Goal: Task Accomplishment & Management: Complete application form

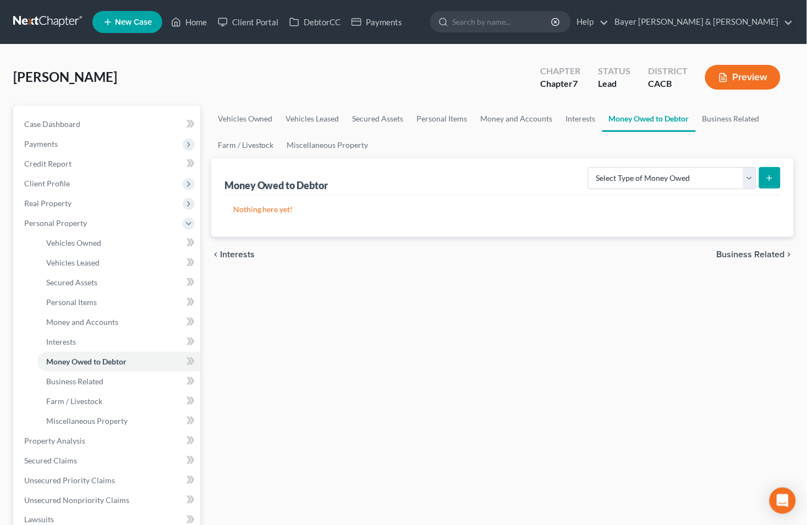
click at [740, 254] on span "Business Related" at bounding box center [751, 254] width 68 height 9
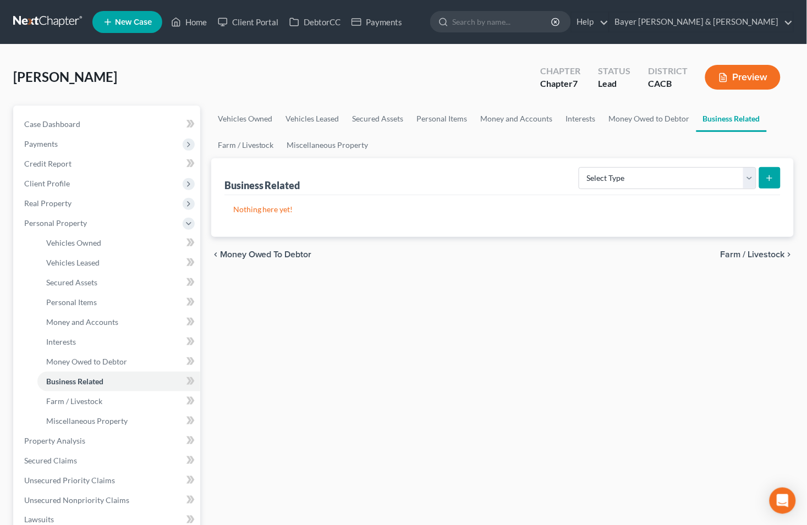
click at [744, 250] on span "Farm / Livestock" at bounding box center [752, 254] width 64 height 9
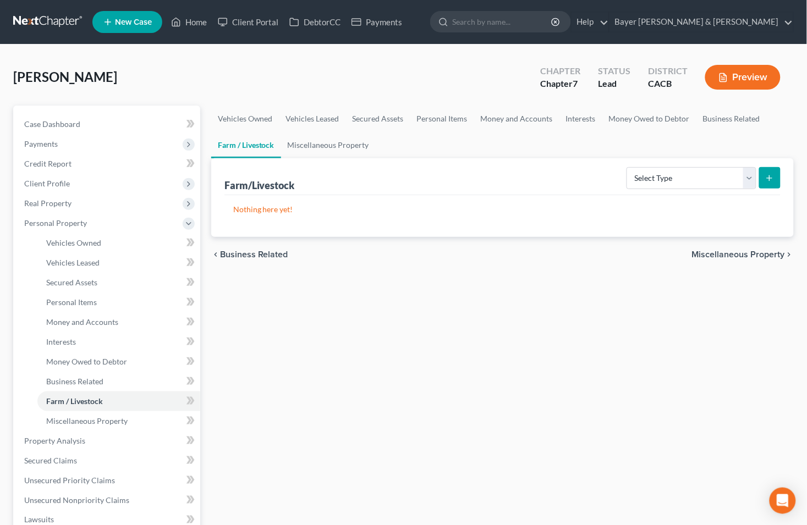
click at [738, 250] on span "Miscellaneous Property" at bounding box center [738, 254] width 93 height 9
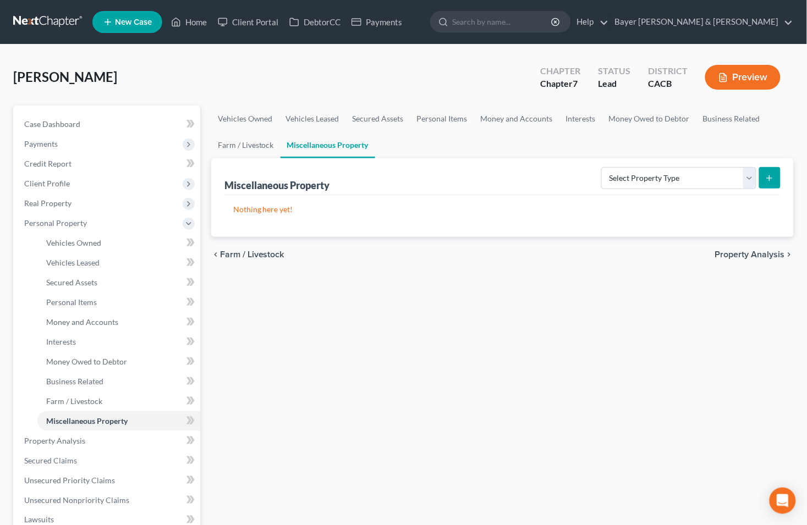
click at [735, 254] on span "Property Analysis" at bounding box center [750, 254] width 70 height 9
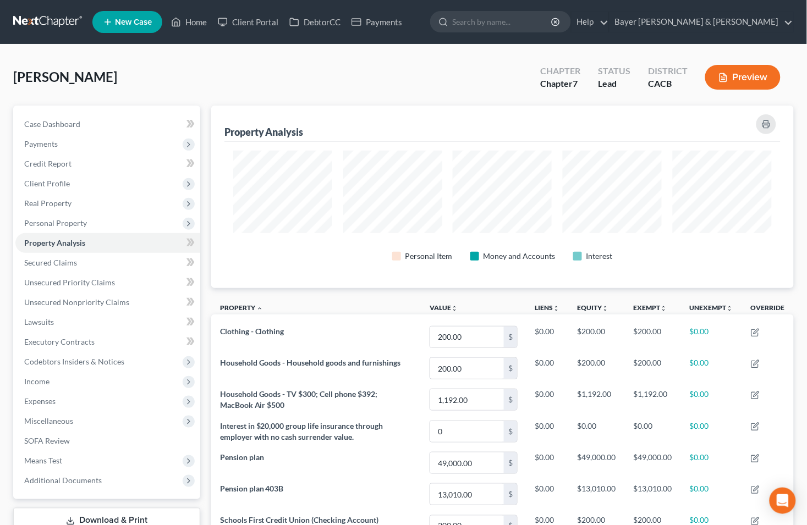
scroll to position [183, 0]
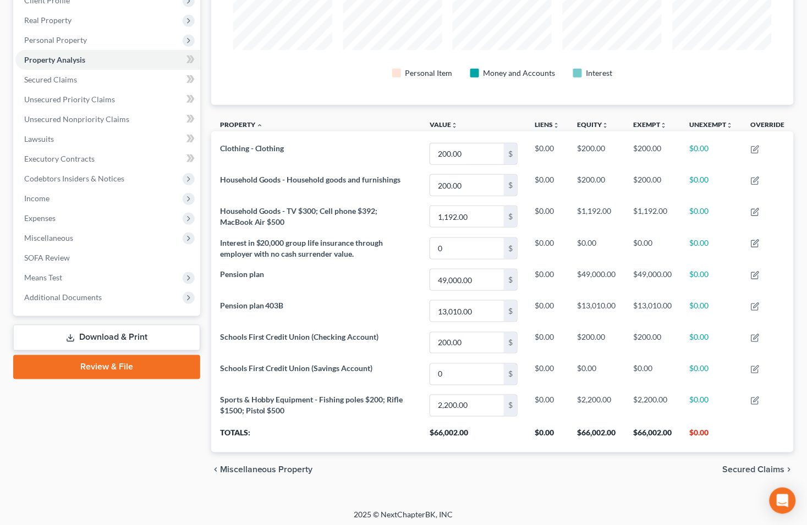
click at [742, 471] on span "Secured Claims" at bounding box center [754, 470] width 62 height 9
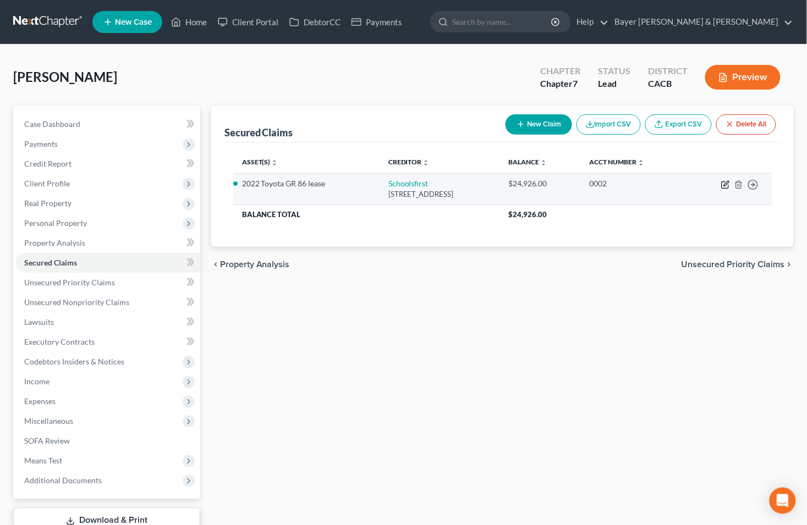
click at [728, 185] on icon "button" at bounding box center [725, 184] width 9 height 9
select select "4"
select select "0"
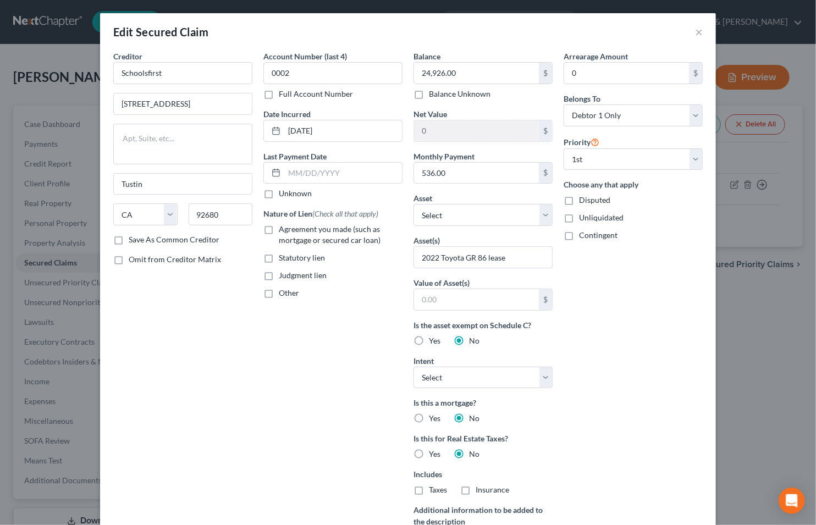
click at [279, 231] on label "Agreement you made (such as mortgage or secured car loan)" at bounding box center [341, 235] width 124 height 22
click at [283, 231] on input "Agreement you made (such as mortgage or secured car loan)" at bounding box center [286, 227] width 7 height 7
checkbox input "true"
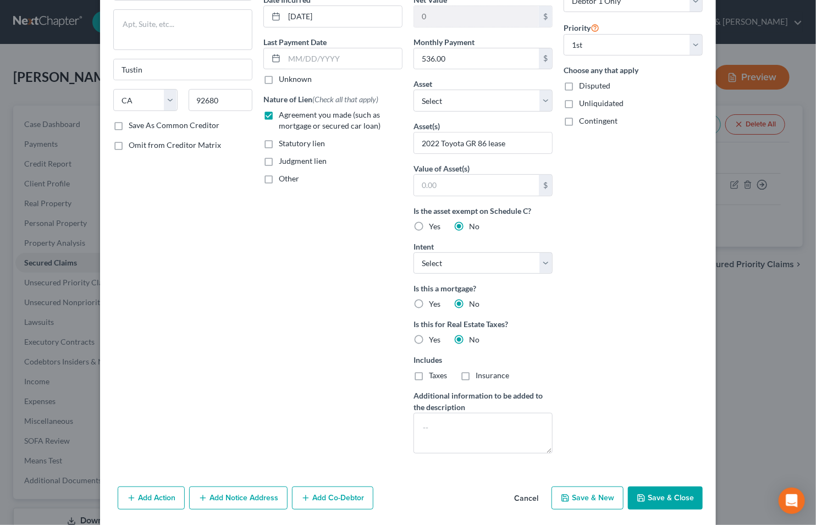
scroll to position [130, 0]
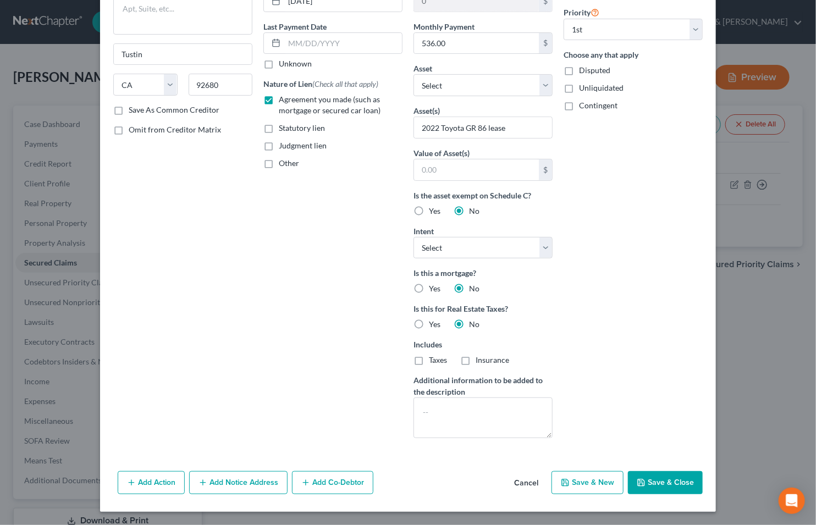
click at [666, 479] on button "Save & Close" at bounding box center [665, 482] width 75 height 23
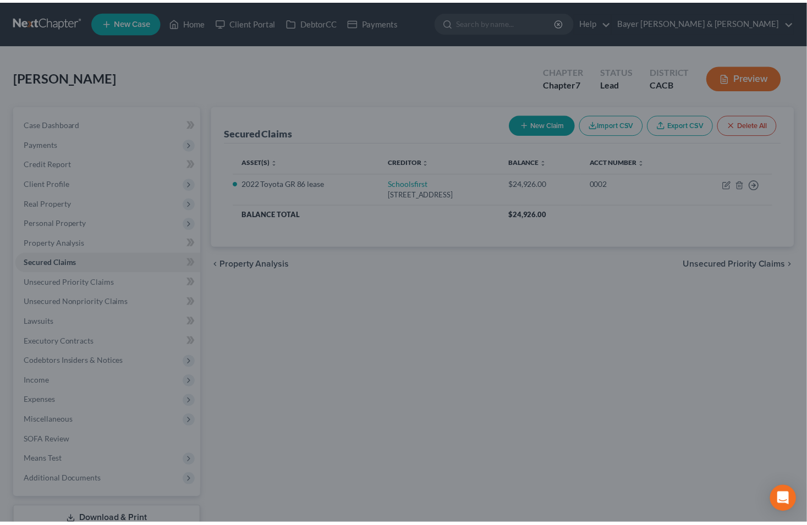
scroll to position [9, 0]
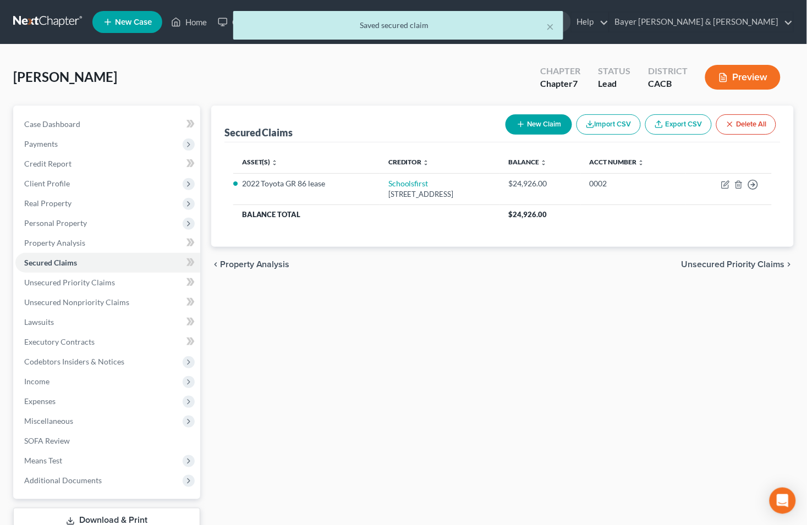
click at [713, 262] on span "Unsecured Priority Claims" at bounding box center [732, 264] width 103 height 9
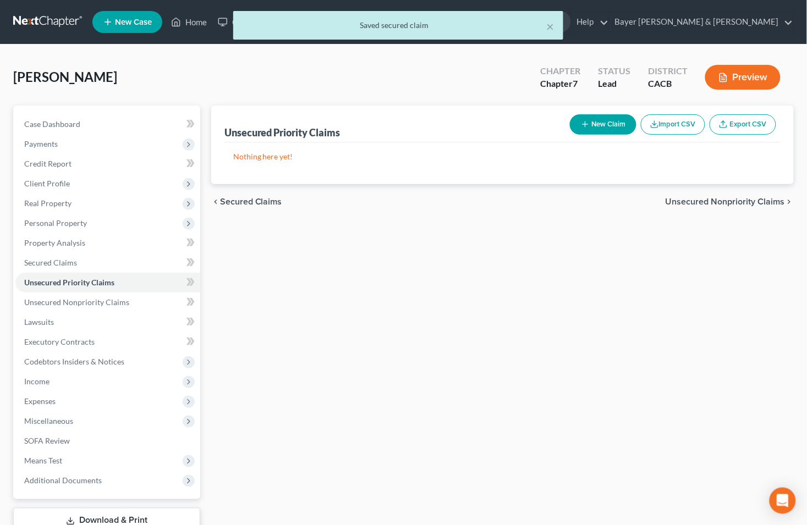
click at [700, 205] on span "Unsecured Nonpriority Claims" at bounding box center [724, 201] width 119 height 9
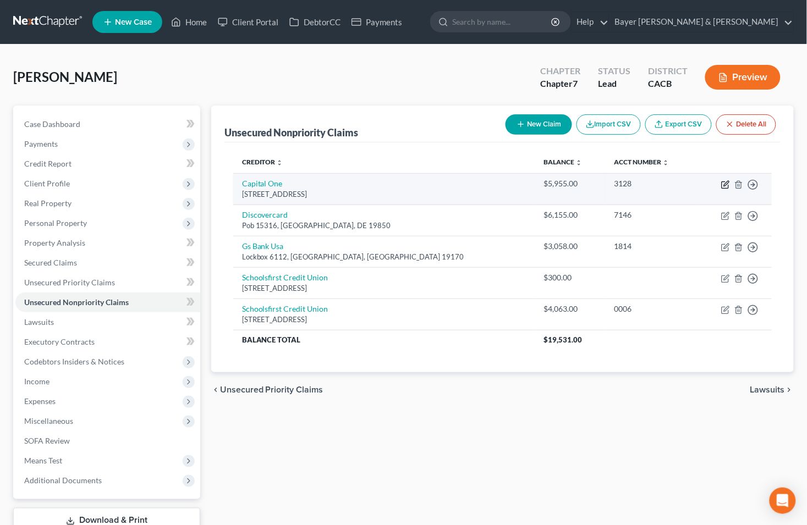
click at [726, 187] on icon "button" at bounding box center [725, 184] width 9 height 9
select select "46"
select select "2"
select select "0"
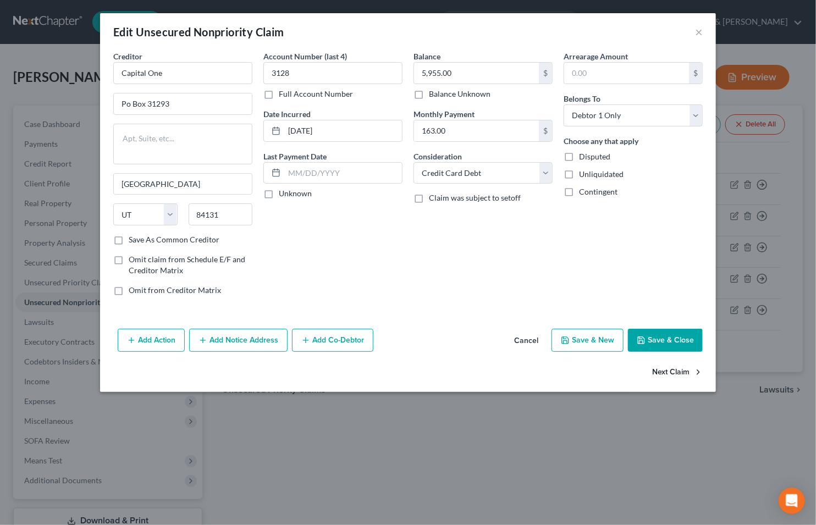
click at [661, 373] on button "Next Claim" at bounding box center [677, 372] width 51 height 23
select select "7"
select select "2"
select select "0"
click at [655, 373] on button "Next Claim" at bounding box center [677, 372] width 51 height 23
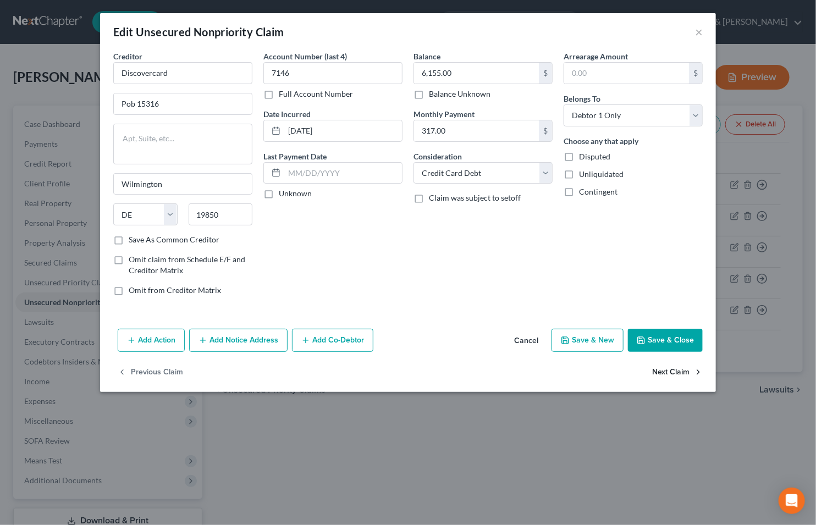
select select "39"
select select "2"
select select "0"
click at [655, 372] on button "Next Claim" at bounding box center [677, 372] width 51 height 23
select select "4"
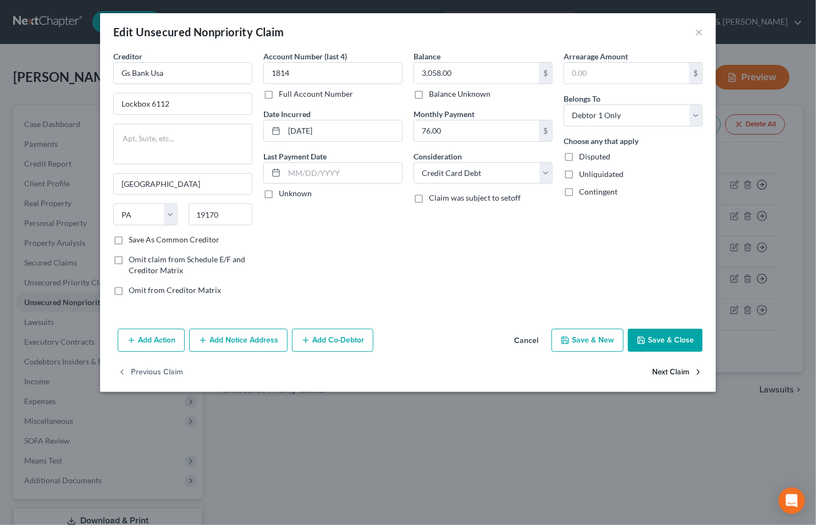
select select "15"
select select "0"
click at [662, 370] on button "Next Claim" at bounding box center [677, 372] width 51 height 23
select select "4"
select select "14"
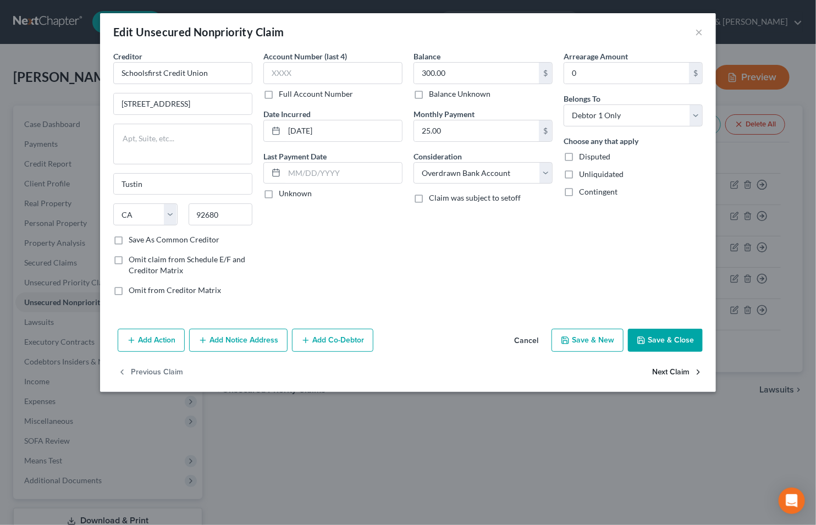
select select "0"
click at [656, 339] on button "Save & Close" at bounding box center [665, 340] width 75 height 23
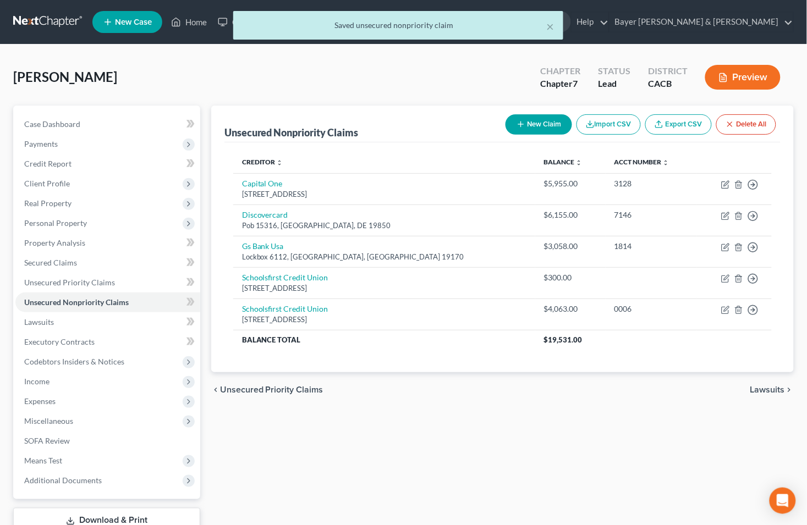
click at [776, 386] on span "Lawsuits" at bounding box center [767, 390] width 35 height 9
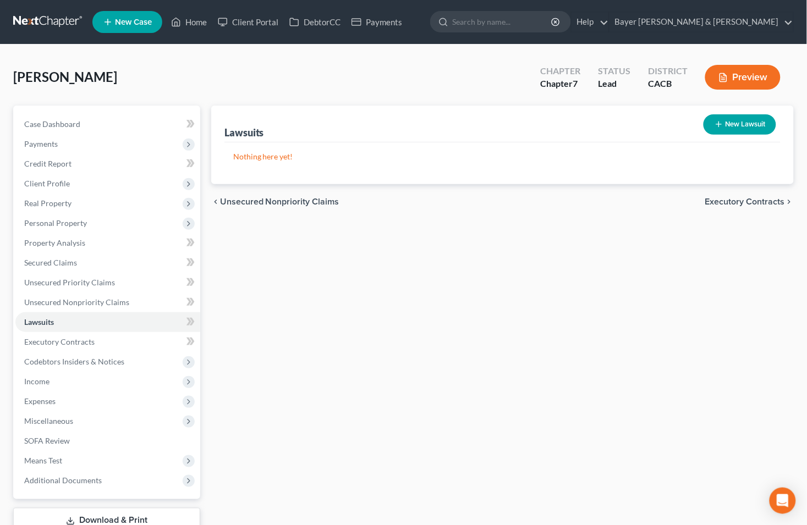
click at [755, 201] on span "Executory Contracts" at bounding box center [745, 201] width 80 height 9
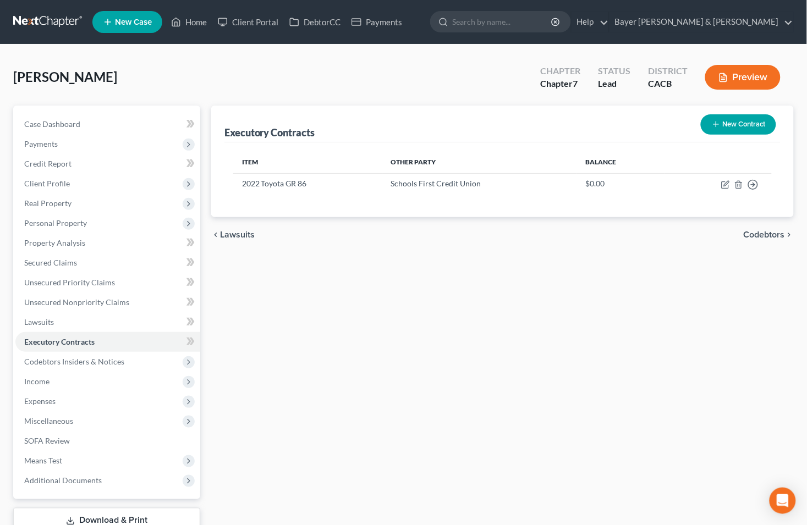
click at [757, 235] on span "Codebtors" at bounding box center [764, 234] width 41 height 9
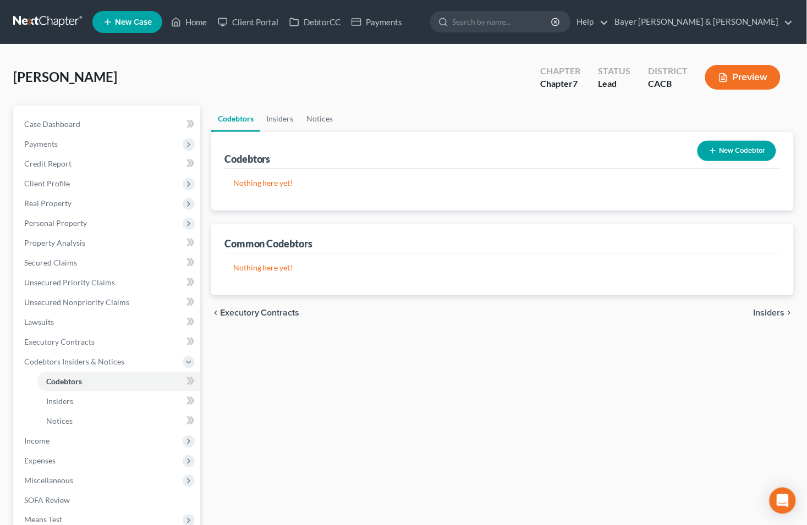
click at [770, 312] on span "Insiders" at bounding box center [768, 313] width 31 height 9
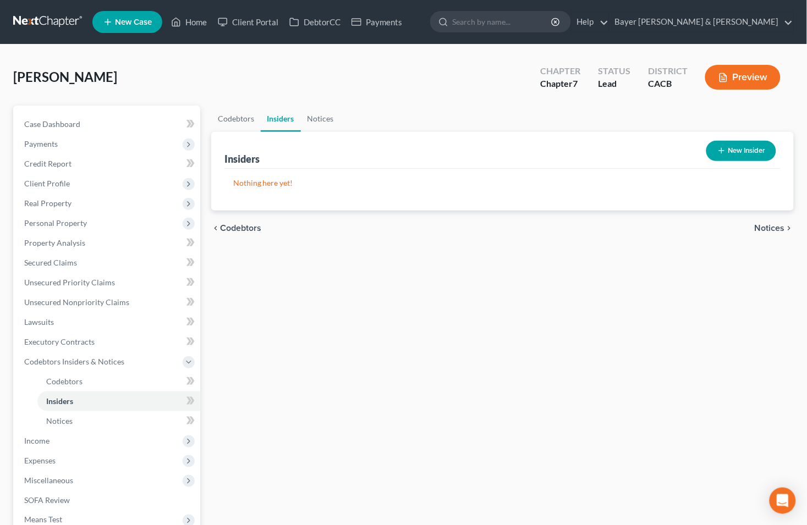
click at [767, 228] on span "Notices" at bounding box center [770, 228] width 30 height 9
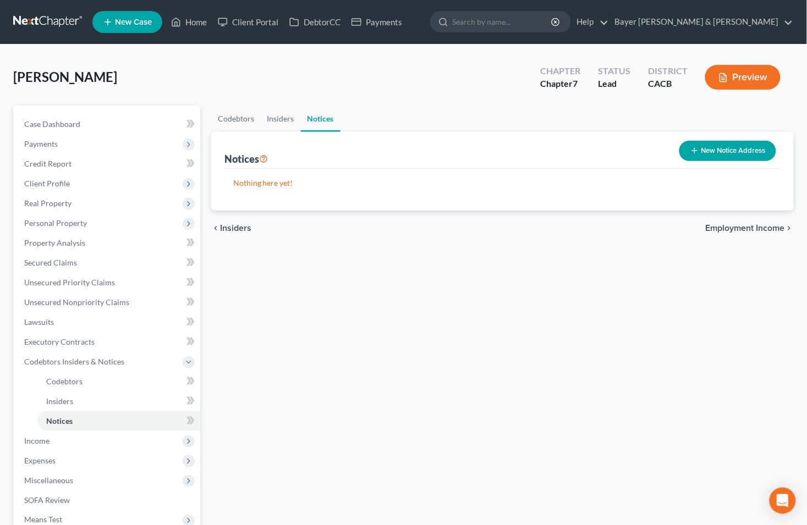
click at [767, 227] on span "Employment Income" at bounding box center [745, 228] width 79 height 9
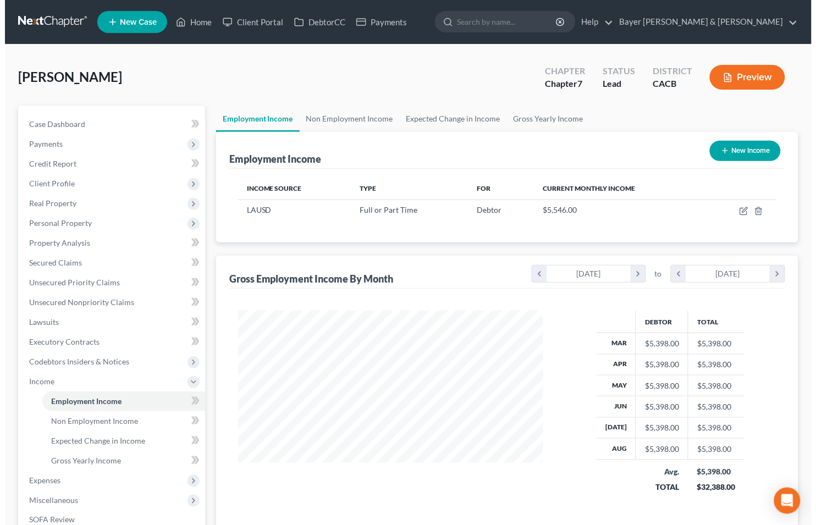
scroll to position [197, 327]
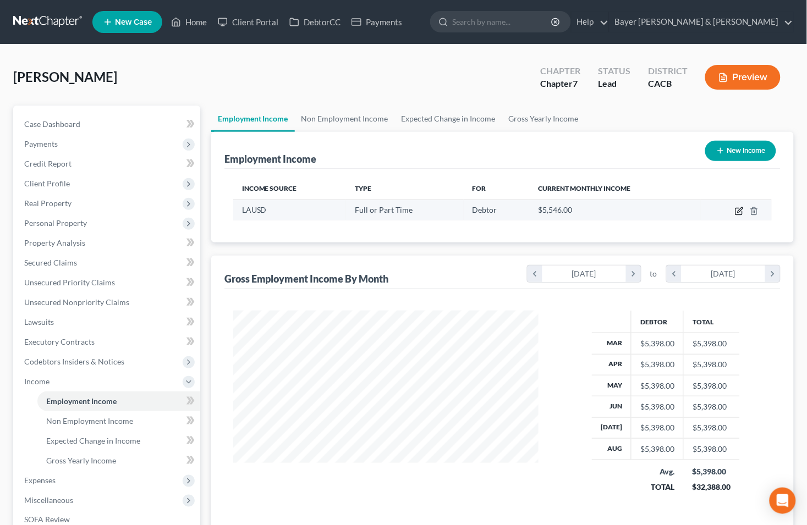
click at [738, 208] on icon "button" at bounding box center [739, 211] width 9 height 9
select select "0"
select select "4"
select select "0"
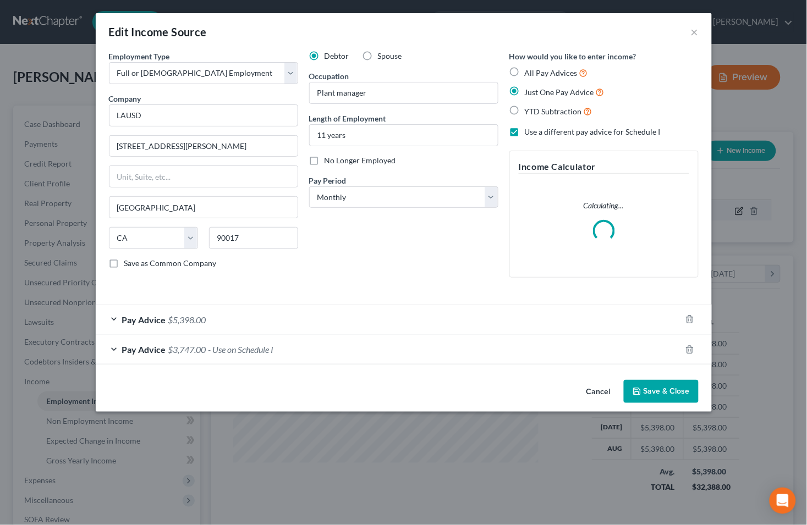
scroll to position [197, 331]
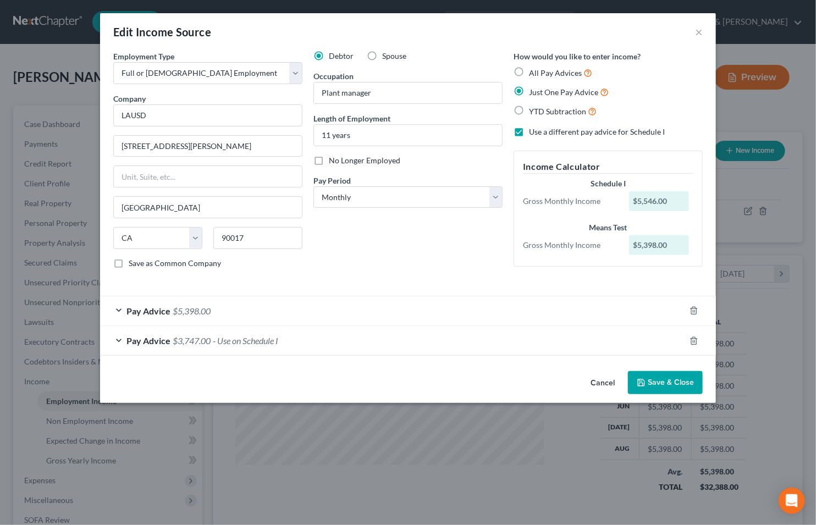
click at [117, 344] on div "Pay Advice $3,747.00 - Use on Schedule I" at bounding box center [392, 340] width 585 height 29
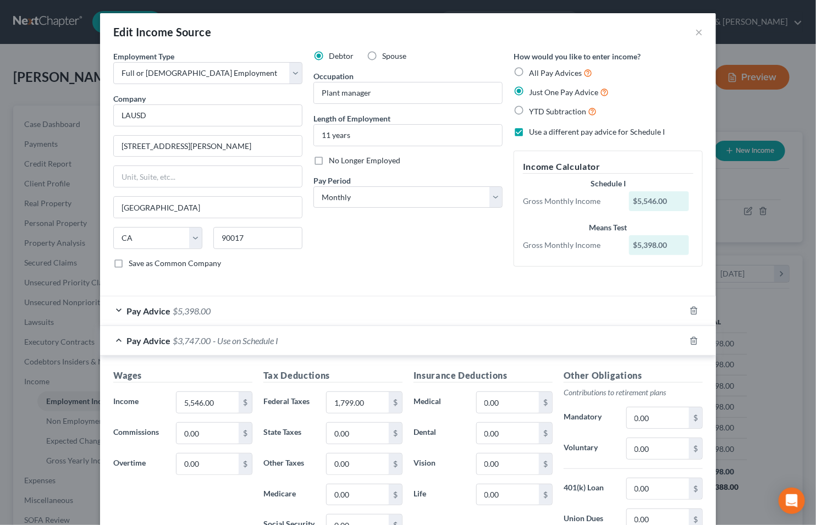
click at [115, 339] on div "Pay Advice $3,747.00 - Use on Schedule I" at bounding box center [392, 340] width 585 height 29
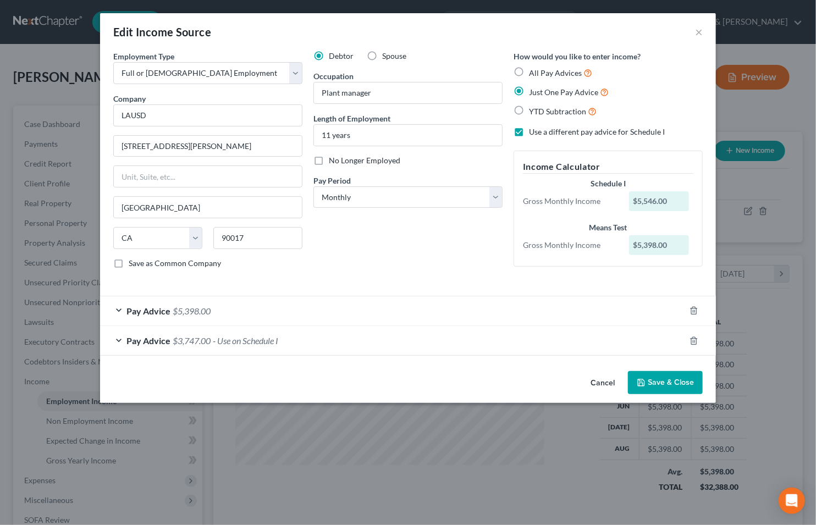
click at [658, 383] on button "Save & Close" at bounding box center [665, 382] width 75 height 23
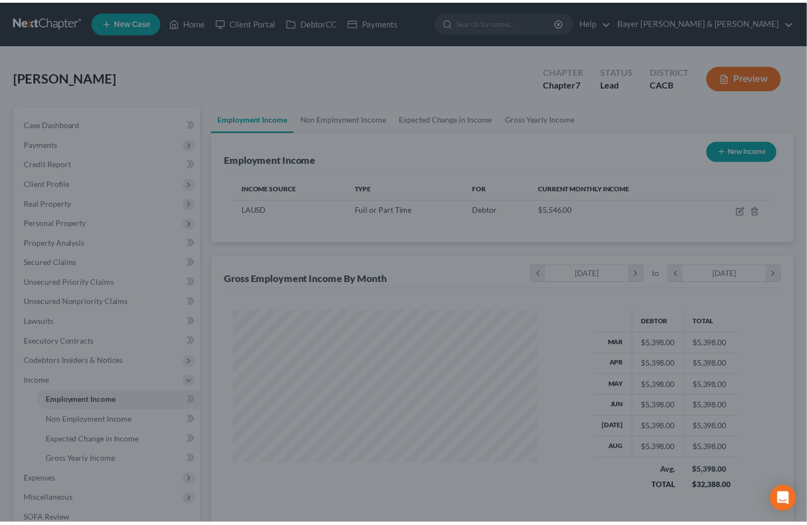
scroll to position [549764, 549635]
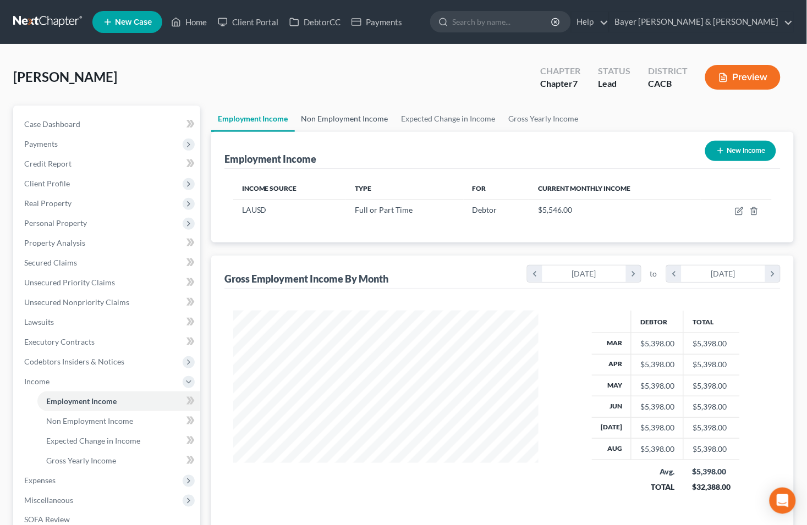
click at [341, 114] on link "Non Employment Income" at bounding box center [345, 119] width 100 height 26
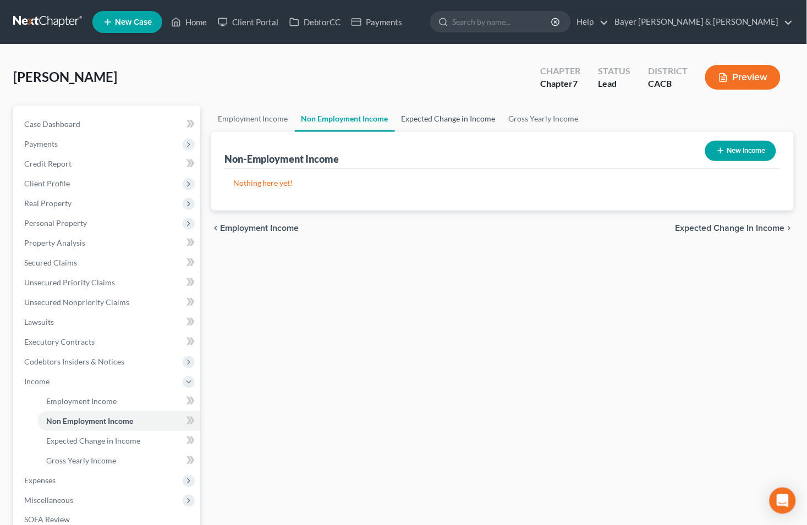
click at [441, 113] on link "Expected Change in Income" at bounding box center [448, 119] width 107 height 26
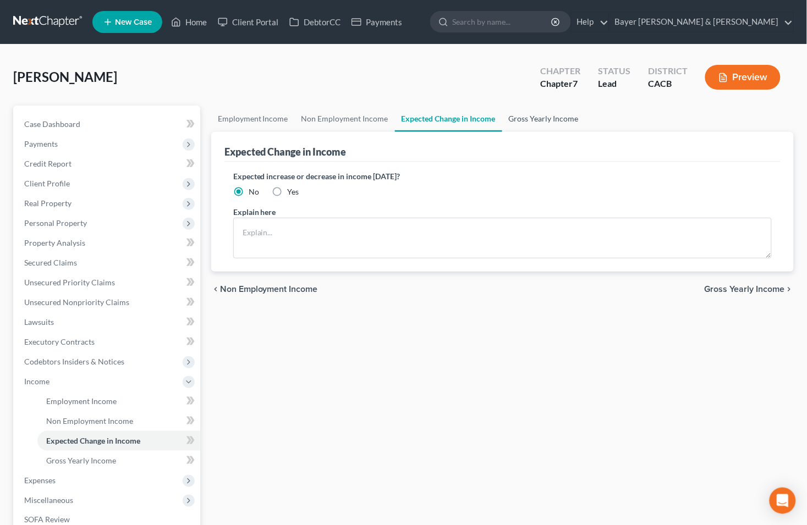
click at [520, 118] on link "Gross Yearly Income" at bounding box center [543, 119] width 83 height 26
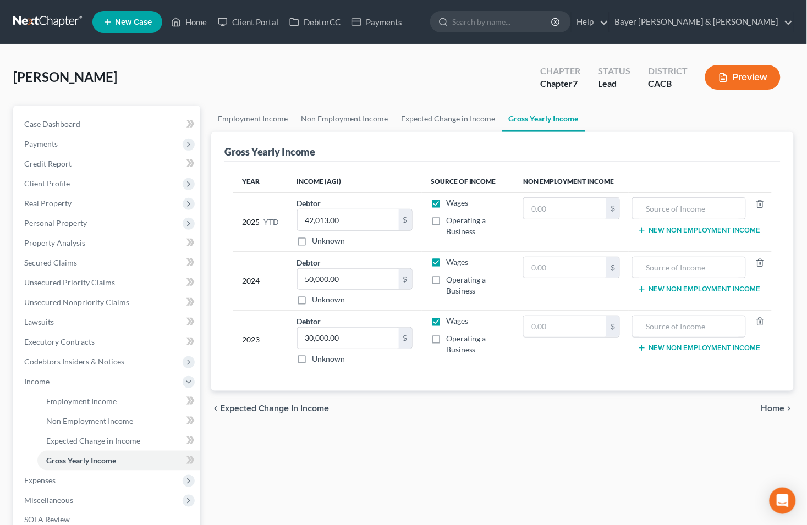
click at [770, 409] on span "Home" at bounding box center [773, 408] width 24 height 9
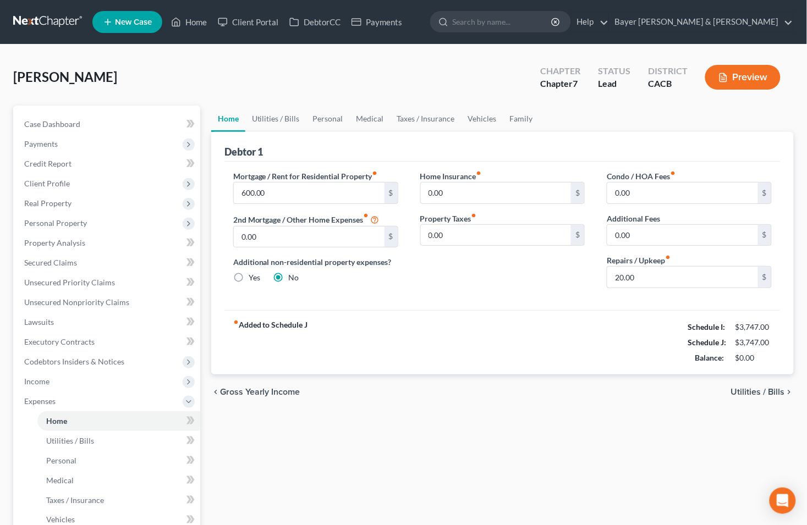
click at [748, 388] on span "Utilities / Bills" at bounding box center [758, 392] width 54 height 9
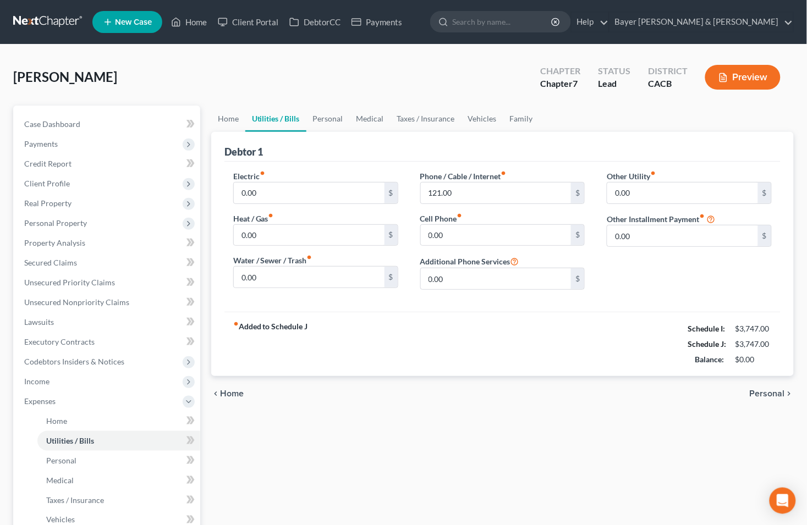
click at [758, 392] on span "Personal" at bounding box center [767, 393] width 35 height 9
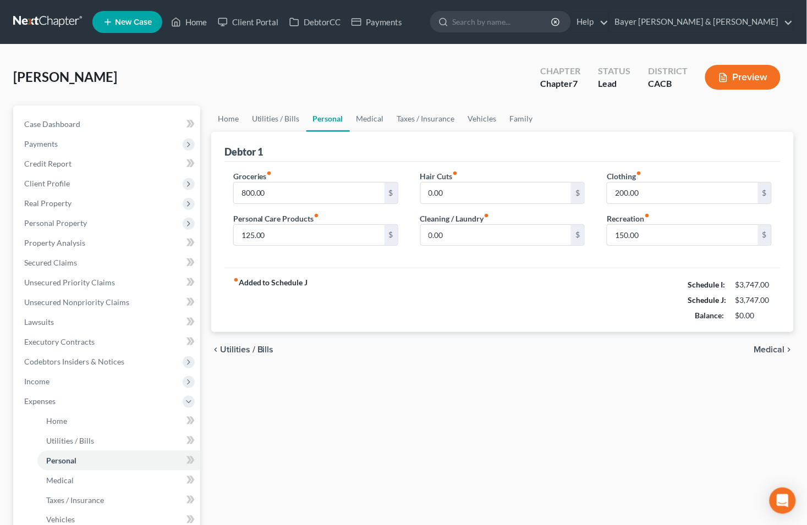
click at [764, 350] on span "Medical" at bounding box center [769, 349] width 31 height 9
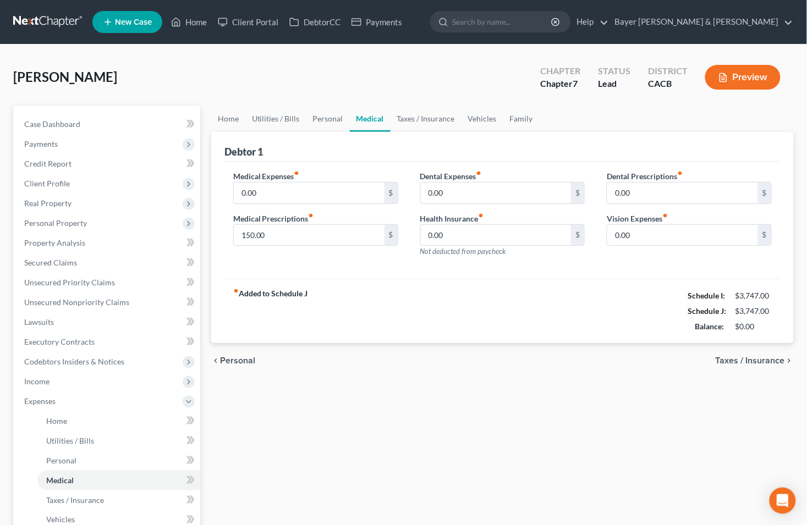
click at [734, 359] on span "Taxes / Insurance" at bounding box center [750, 360] width 69 height 9
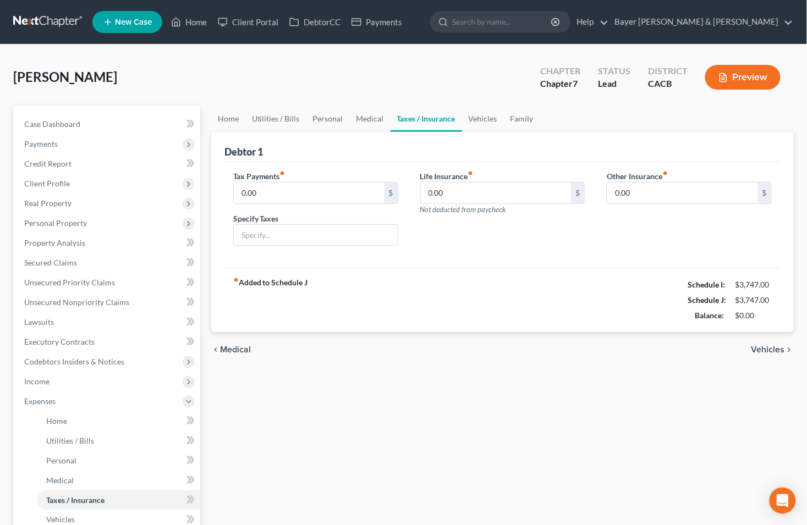
click at [766, 353] on span "Vehicles" at bounding box center [768, 349] width 34 height 9
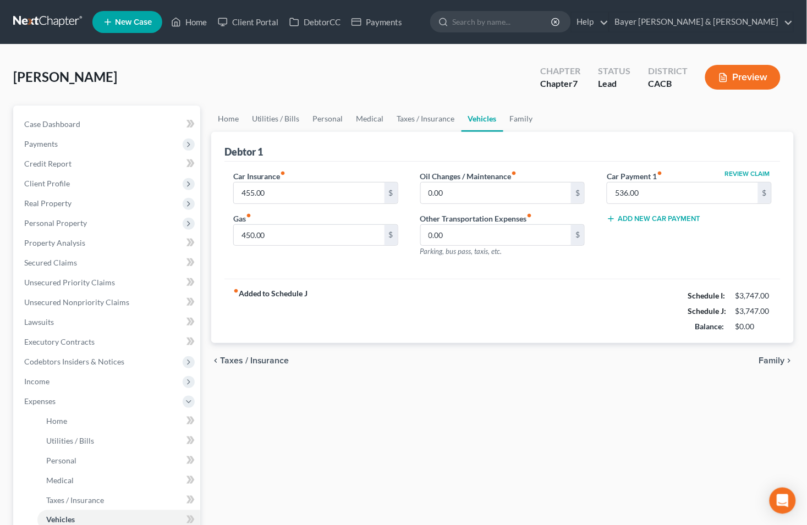
click at [767, 358] on span "Family" at bounding box center [772, 360] width 26 height 9
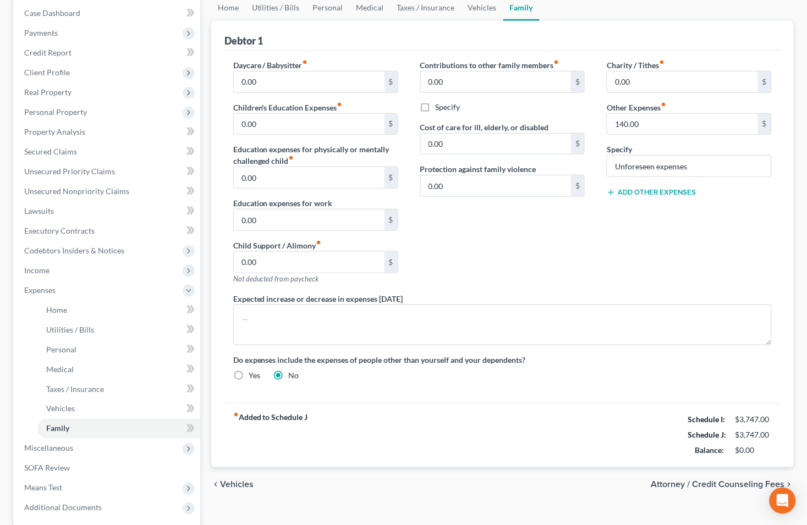
scroll to position [122, 0]
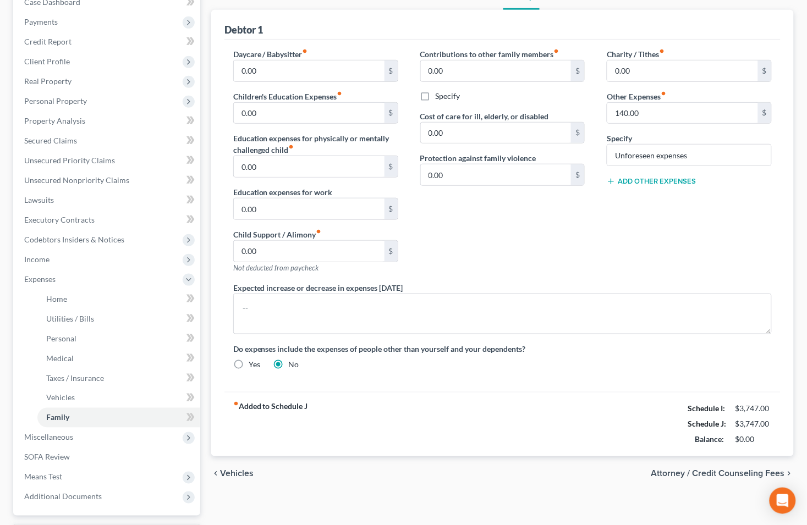
click at [701, 474] on span "Attorney / Credit Counseling Fees" at bounding box center [718, 474] width 134 height 9
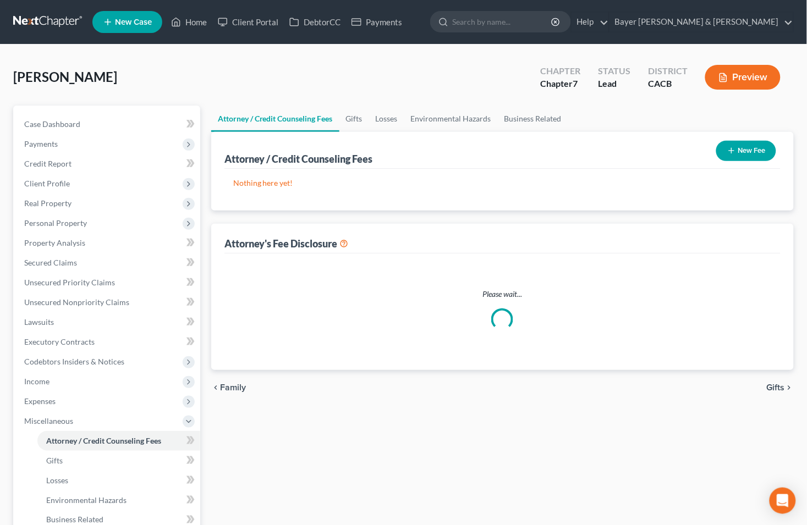
click at [752, 152] on button "New Fee" at bounding box center [746, 151] width 60 height 20
select select "2"
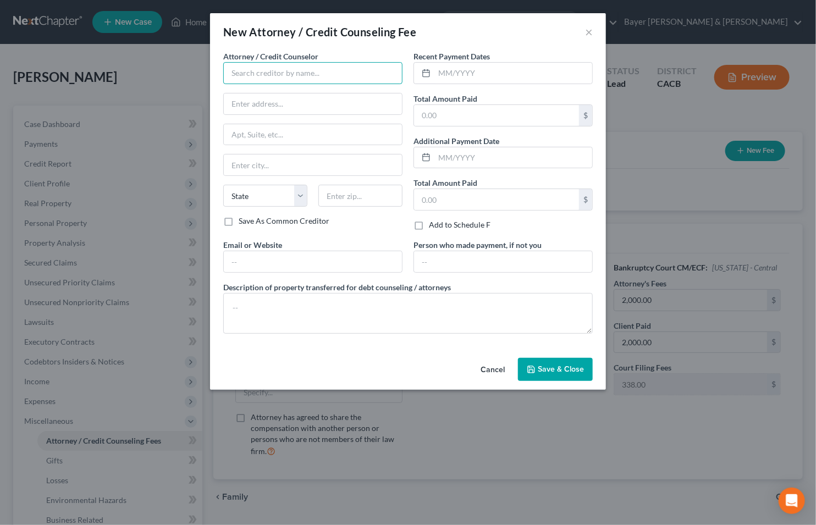
click at [278, 75] on input "text" at bounding box center [312, 73] width 179 height 22
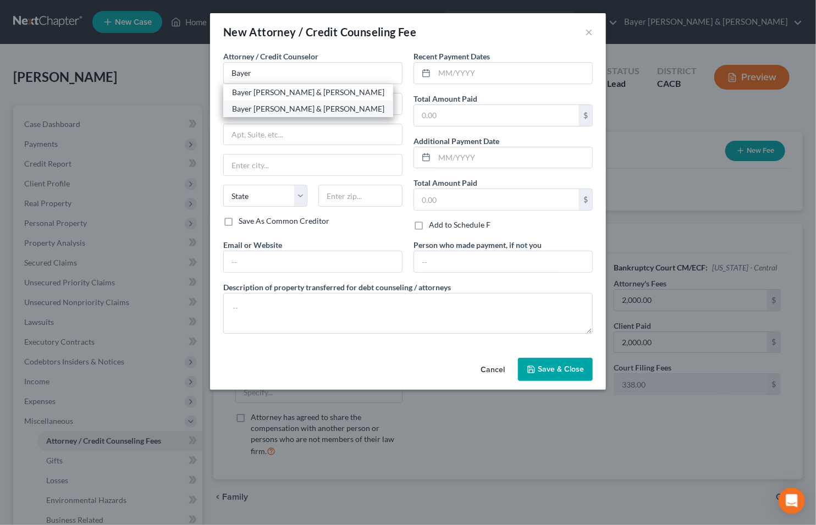
click at [233, 110] on div "Bayer [PERSON_NAME] & [PERSON_NAME]" at bounding box center [308, 108] width 152 height 11
type input "Bayer [PERSON_NAME] & [PERSON_NAME]"
type input "[STREET_ADDRESS]"
type input "Suite 1900"
type input "[GEOGRAPHIC_DATA]"
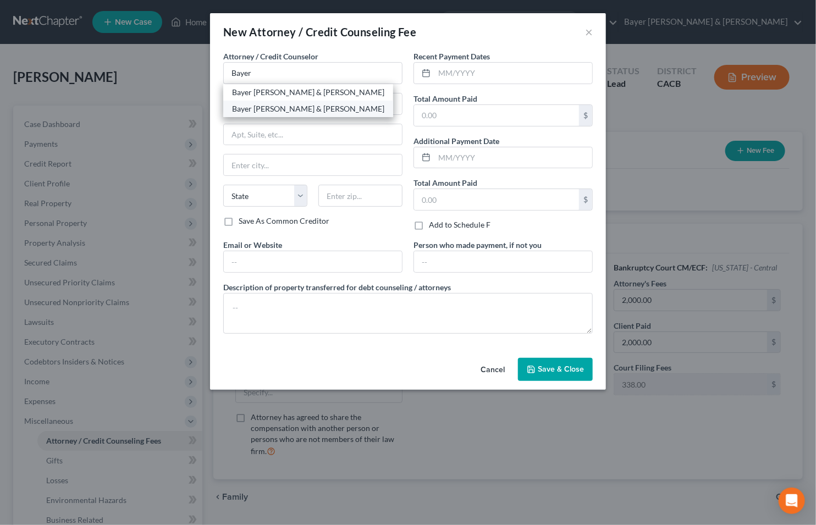
select select "4"
type input "90017"
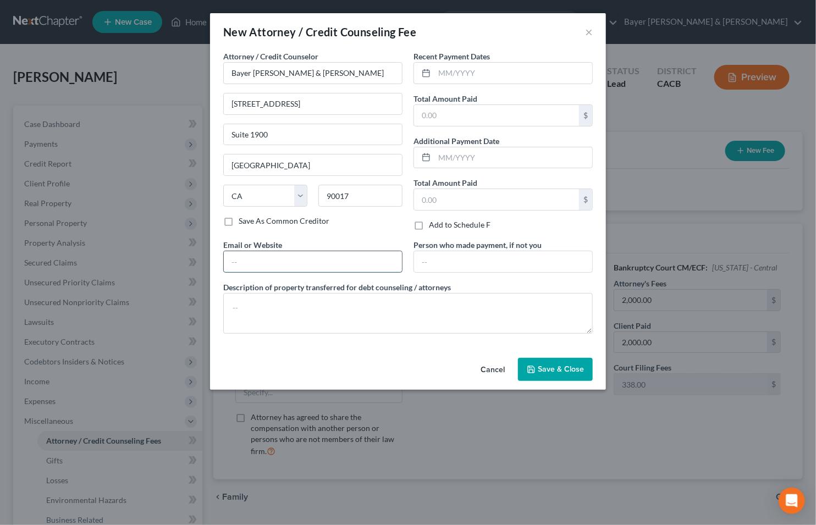
click at [271, 262] on input "text" at bounding box center [313, 261] width 178 height 21
type input "[PERSON_NAME][EMAIL_ADDRESS][DOMAIN_NAME]"
click at [508, 70] on input "text" at bounding box center [513, 73] width 158 height 21
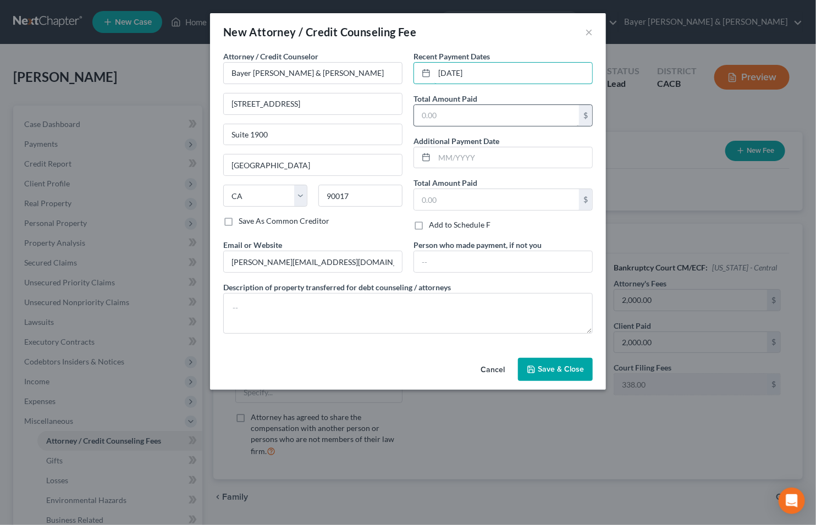
type input "[DATE]"
click at [470, 117] on input "text" at bounding box center [496, 115] width 165 height 21
type input "2,000"
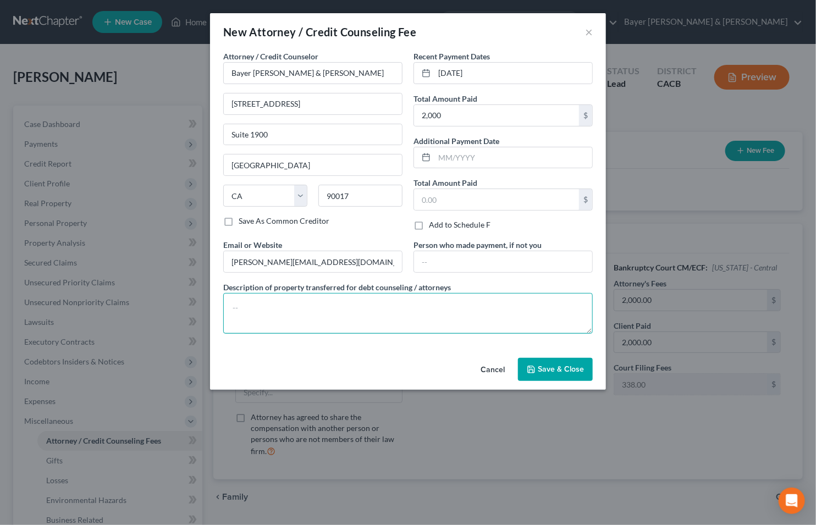
click at [340, 304] on textarea at bounding box center [408, 313] width 370 height 41
type textarea "$2,000 attorney fees plus filing fee."
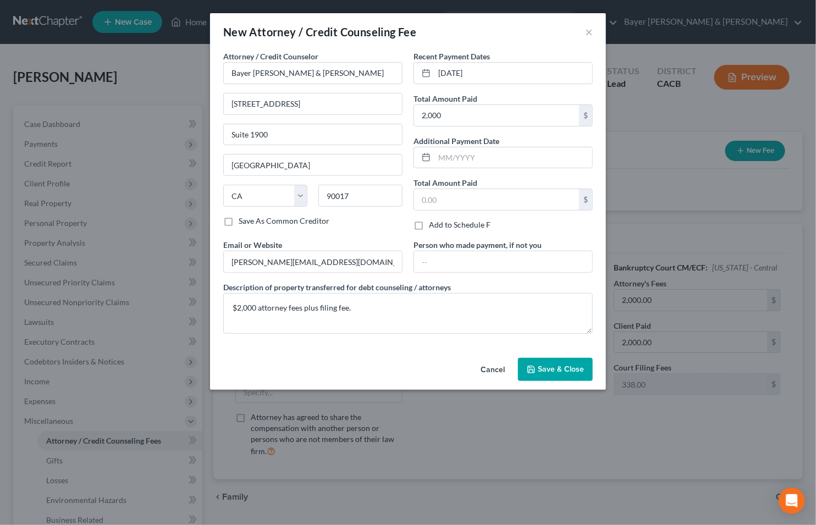
click at [545, 371] on span "Save & Close" at bounding box center [561, 369] width 46 height 9
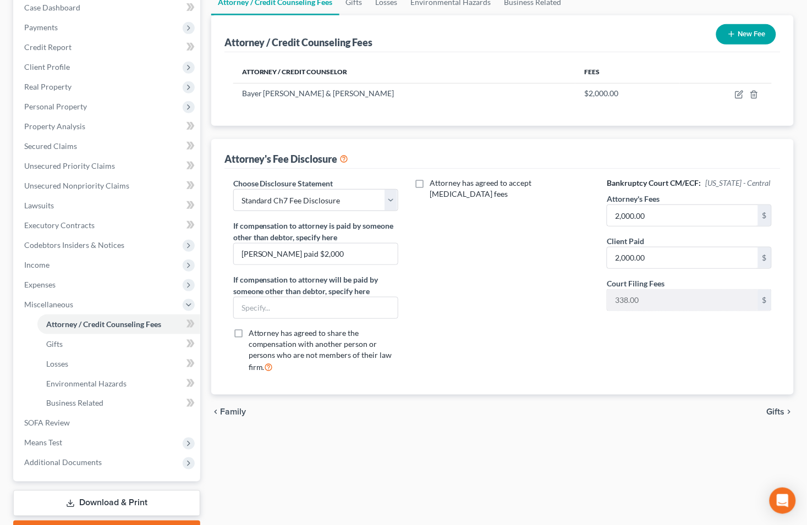
scroll to position [122, 0]
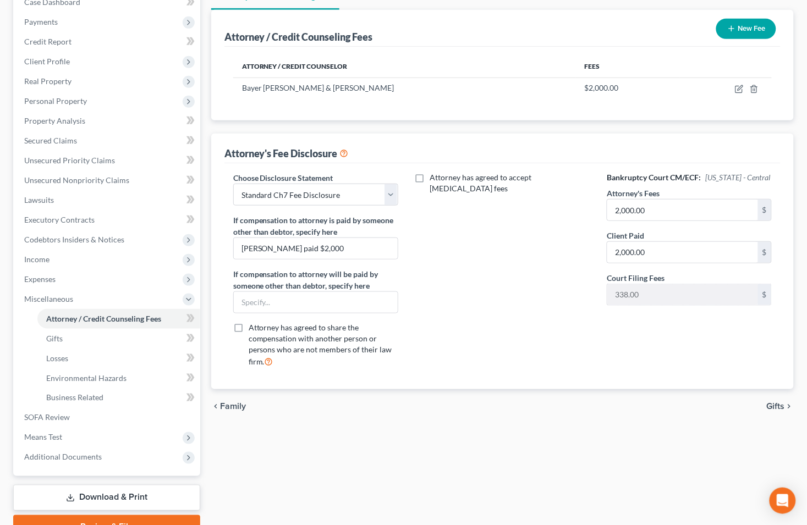
click at [774, 404] on span "Gifts" at bounding box center [776, 407] width 18 height 9
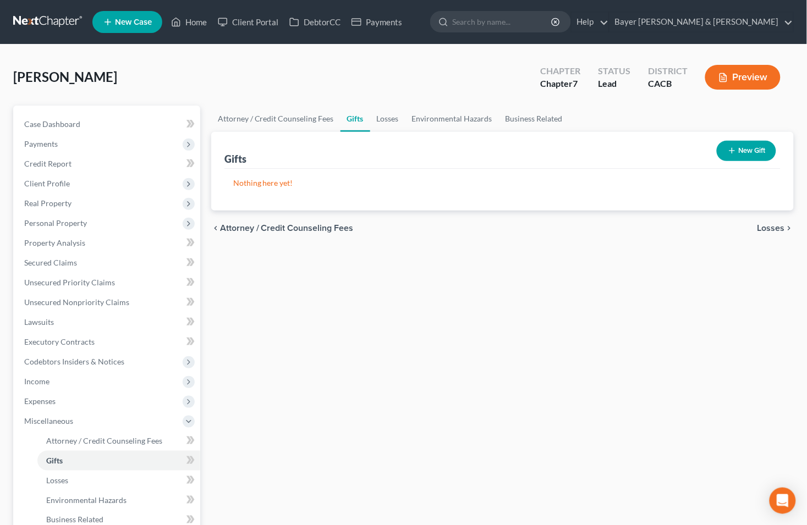
click at [765, 229] on span "Losses" at bounding box center [770, 228] width 27 height 9
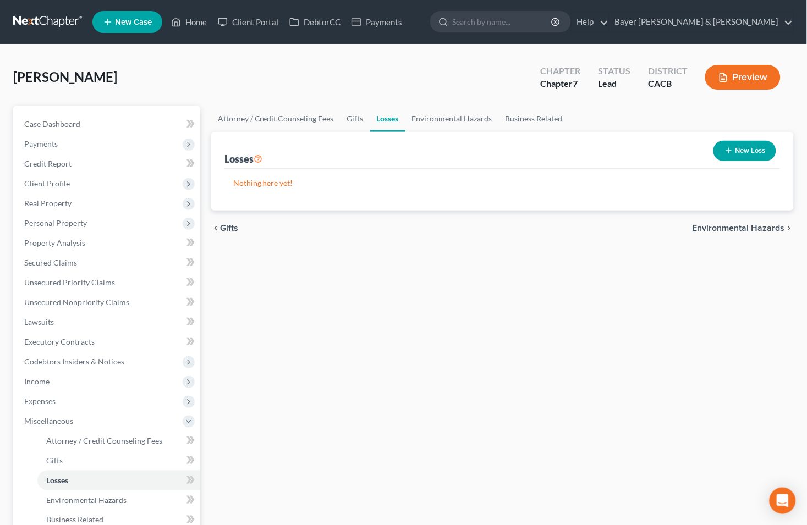
click at [750, 226] on span "Environmental Hazards" at bounding box center [738, 228] width 92 height 9
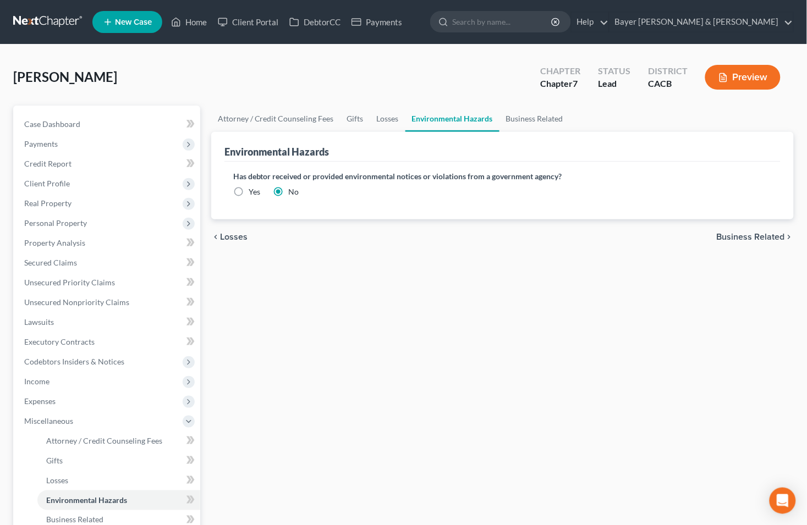
click at [749, 234] on span "Business Related" at bounding box center [751, 237] width 68 height 9
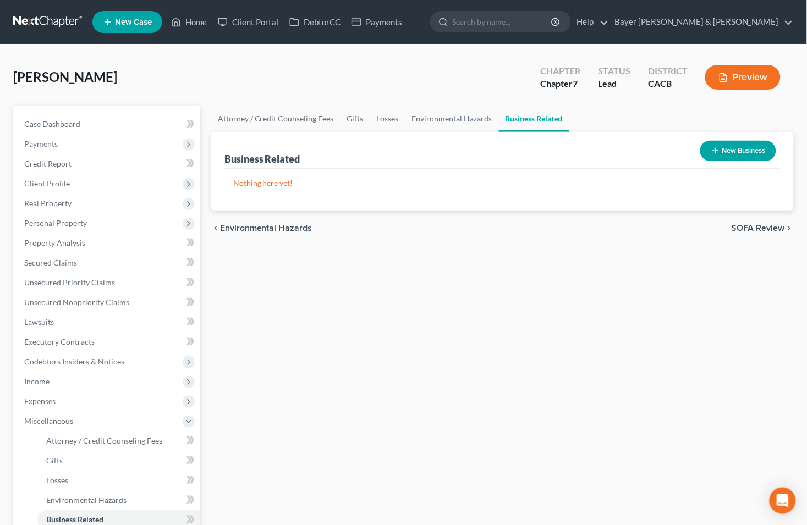
click at [751, 226] on span "SOFA Review" at bounding box center [757, 228] width 53 height 9
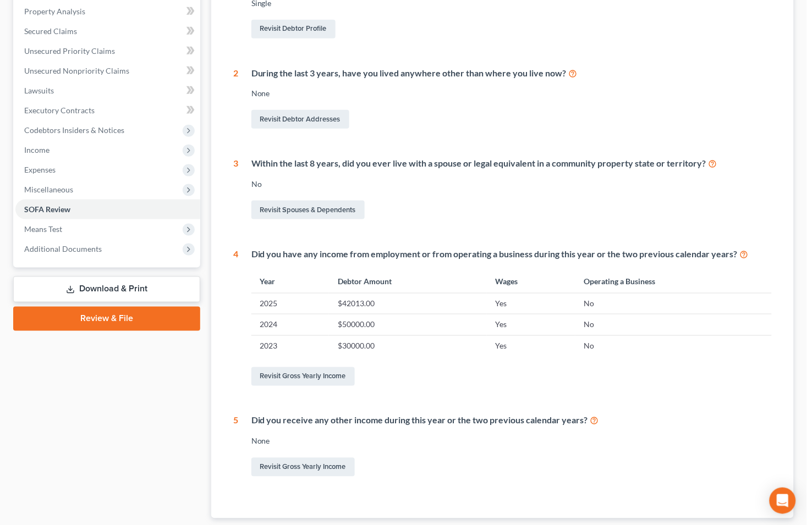
scroll to position [57, 0]
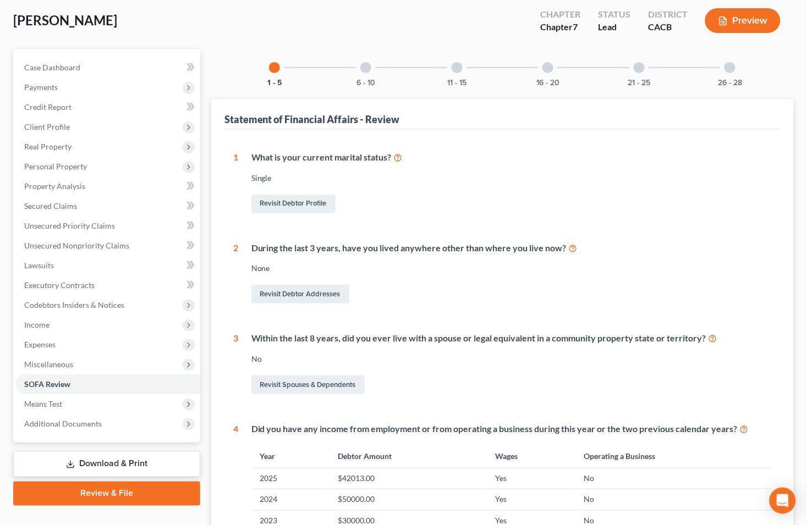
click at [364, 67] on div at bounding box center [365, 67] width 11 height 11
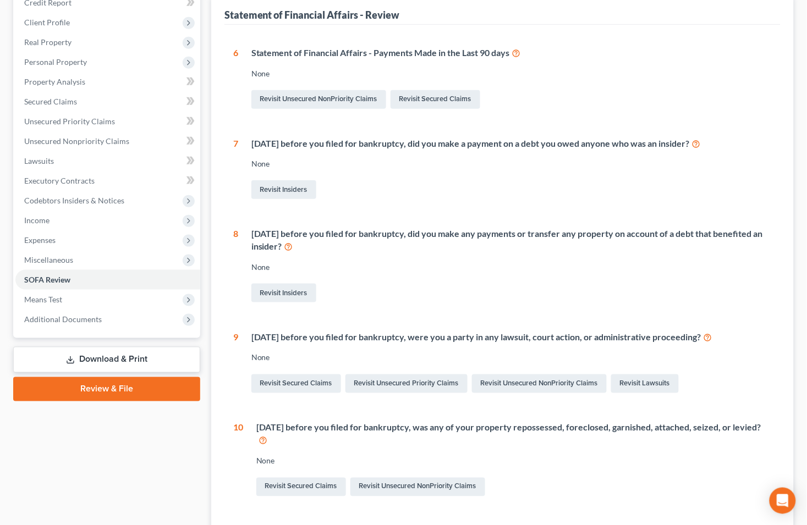
scroll to position [0, 0]
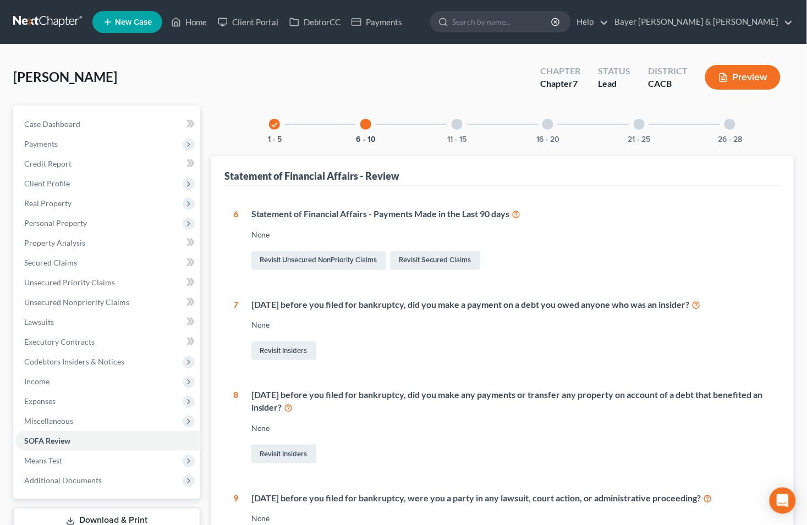
click at [460, 124] on div at bounding box center [457, 124] width 11 height 11
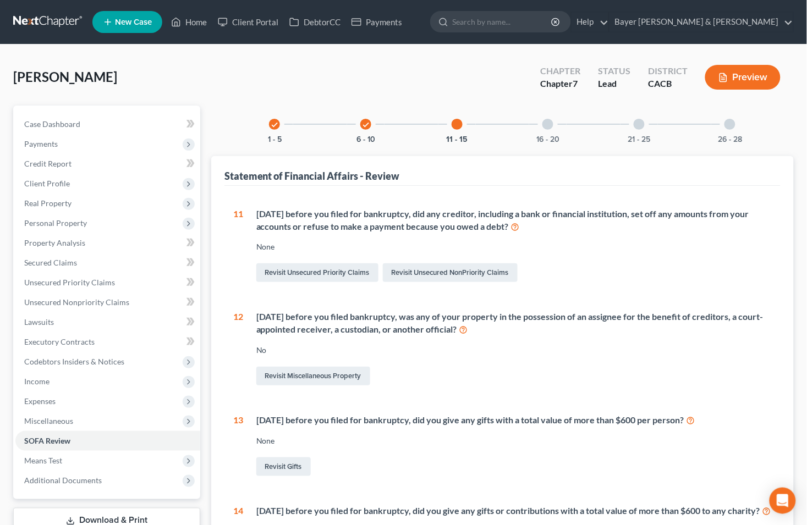
click at [272, 124] on icon "check" at bounding box center [275, 125] width 8 height 8
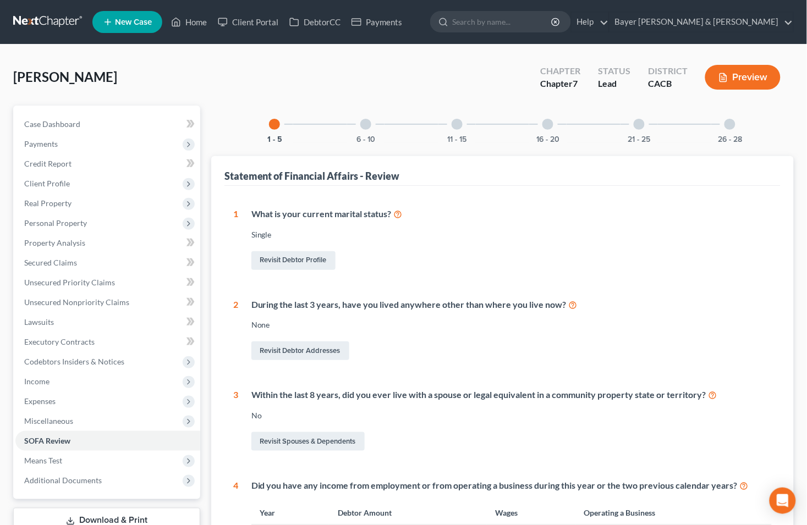
scroll to position [122, 0]
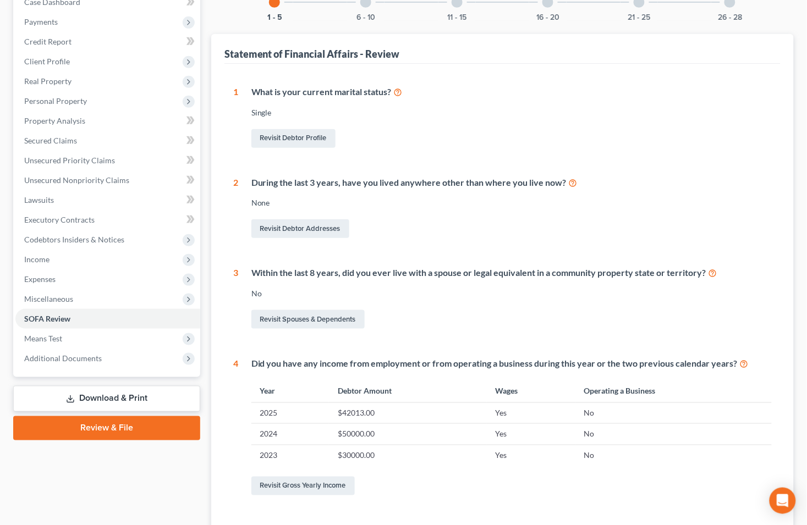
click at [459, 5] on div at bounding box center [457, 2] width 11 height 11
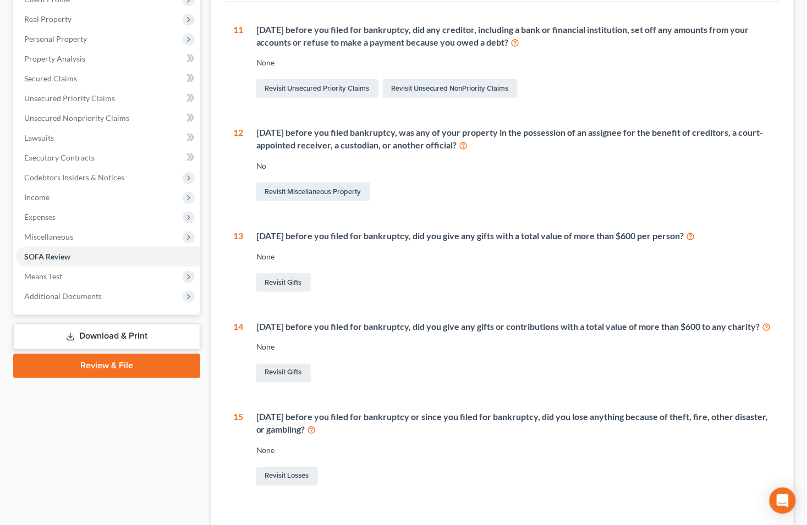
scroll to position [0, 0]
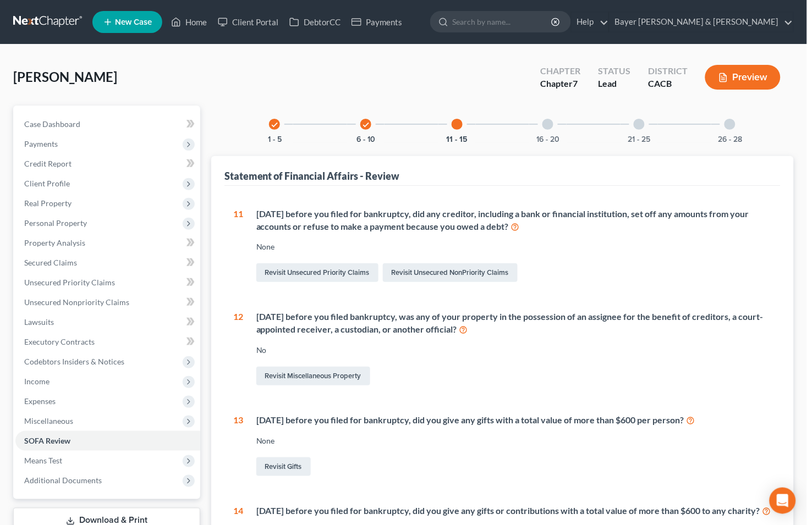
click at [547, 121] on div at bounding box center [547, 124] width 11 height 11
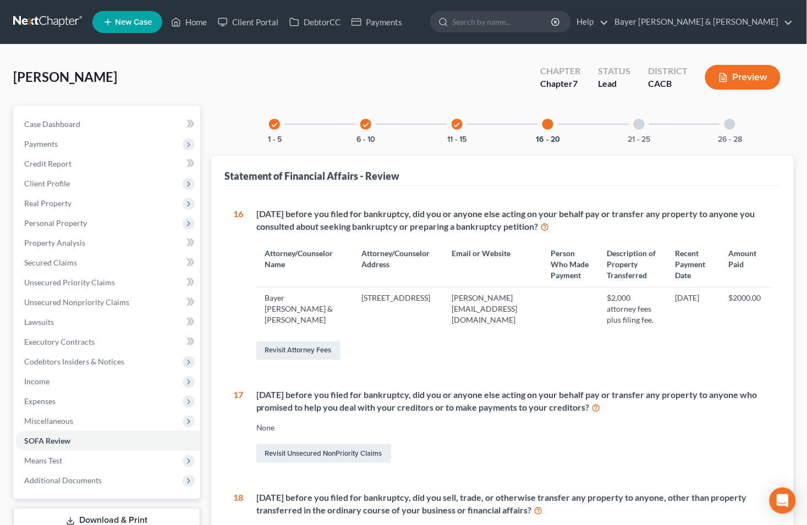
click at [636, 125] on div at bounding box center [639, 124] width 11 height 11
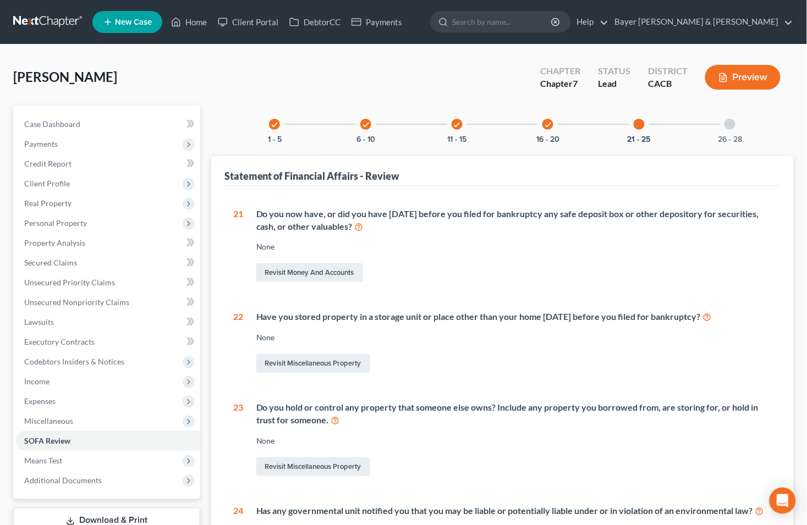
click at [729, 122] on div at bounding box center [729, 124] width 11 height 11
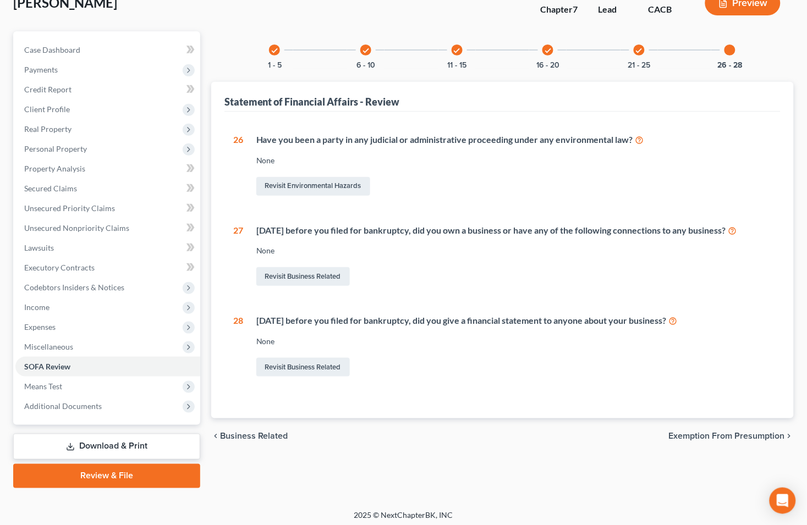
scroll to position [78, 0]
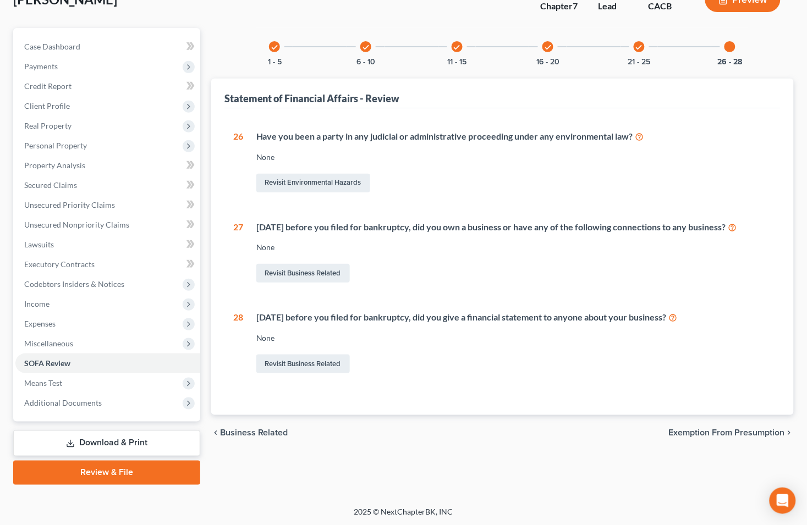
click at [702, 432] on span "Exemption from Presumption" at bounding box center [727, 432] width 116 height 9
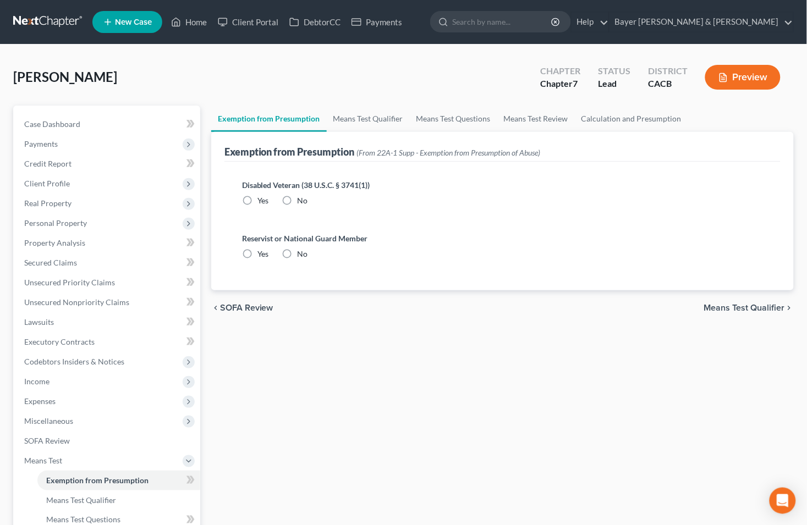
radio input "true"
click at [736, 305] on span "Means Test Qualifier" at bounding box center [744, 308] width 81 height 9
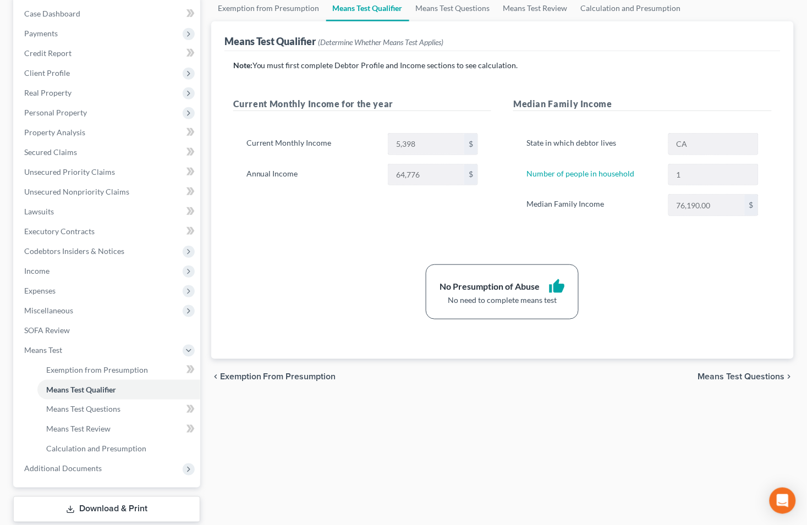
scroll to position [122, 0]
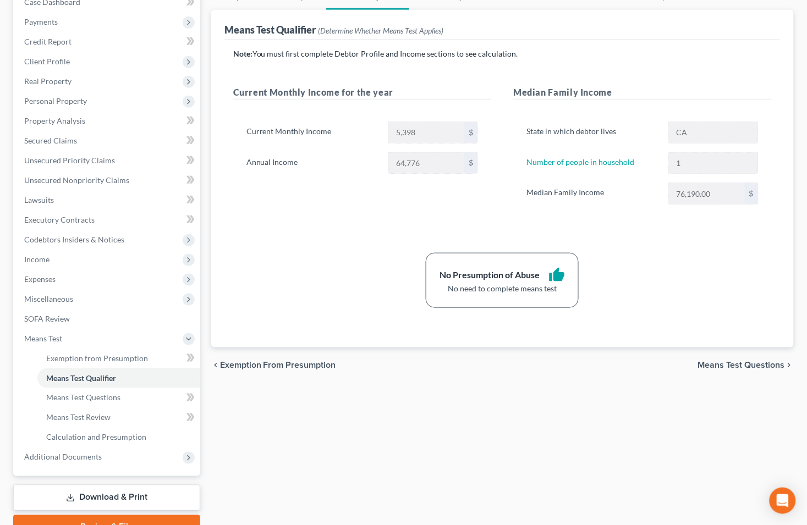
click at [740, 367] on span "Means Test Questions" at bounding box center [741, 365] width 87 height 9
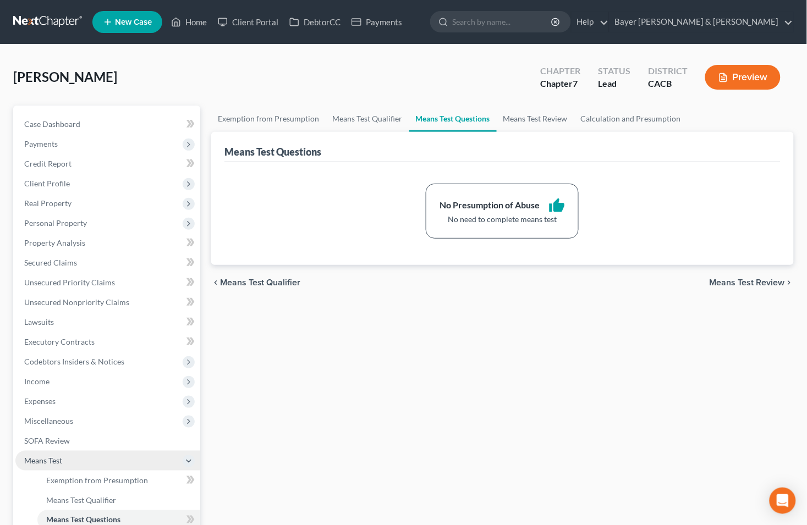
click at [189, 462] on polyline at bounding box center [188, 461] width 4 height 2
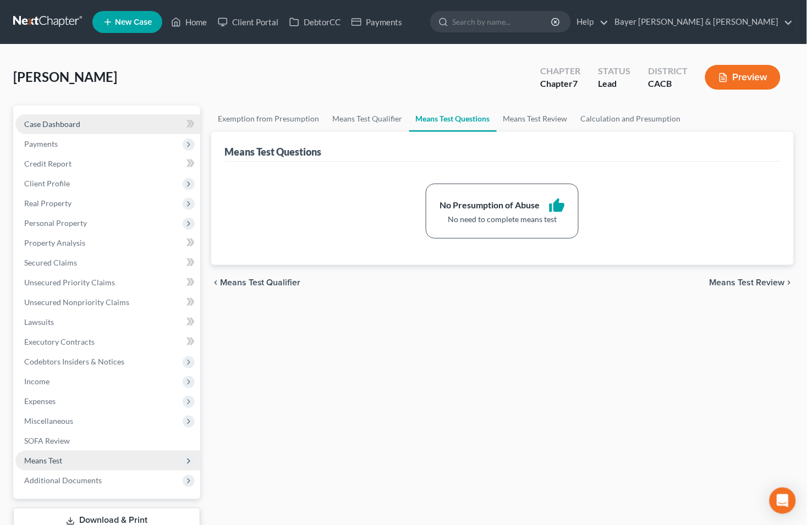
click at [58, 114] on link "Case Dashboard" at bounding box center [107, 124] width 185 height 20
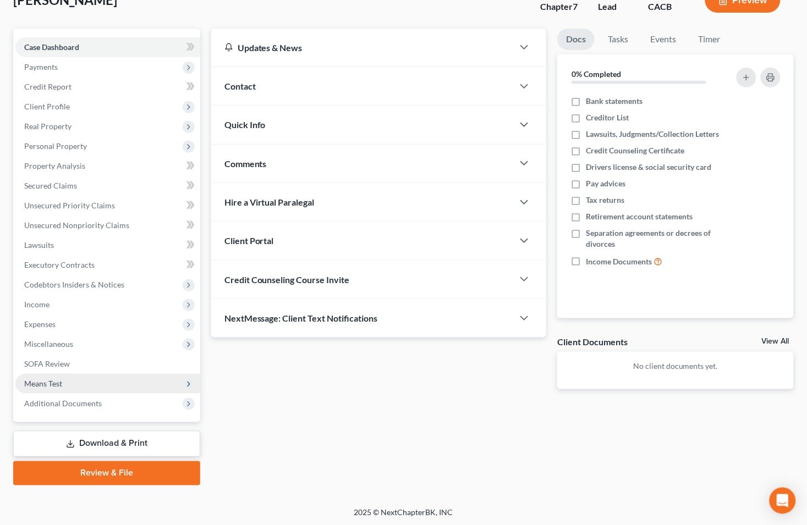
scroll to position [78, 0]
click at [774, 337] on link "View All" at bounding box center [775, 341] width 27 height 8
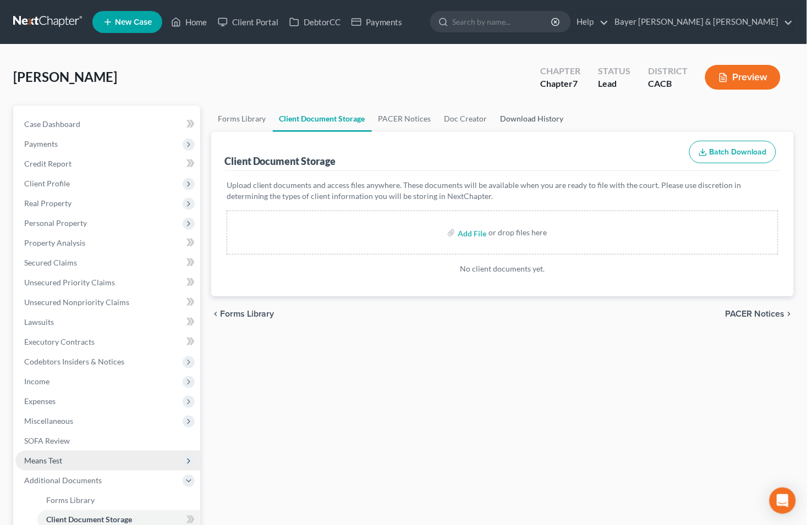
click at [518, 114] on link "Download History" at bounding box center [532, 119] width 76 height 26
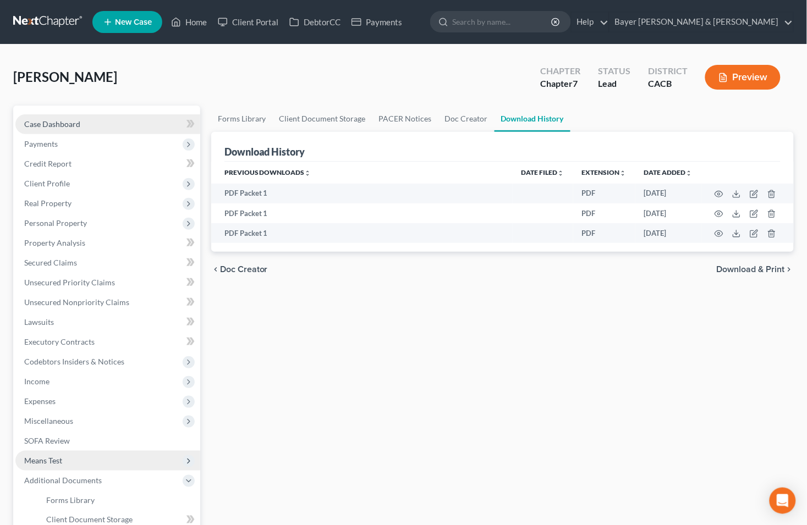
click at [90, 122] on link "Case Dashboard" at bounding box center [107, 124] width 185 height 20
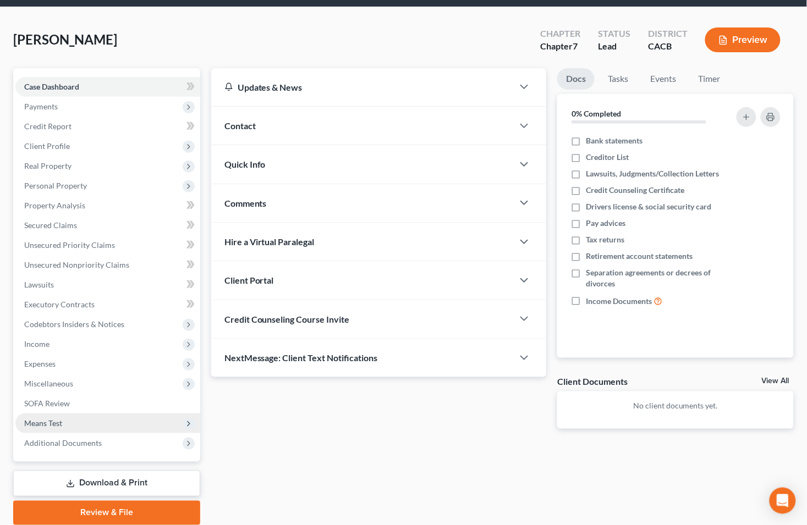
scroll to position [78, 0]
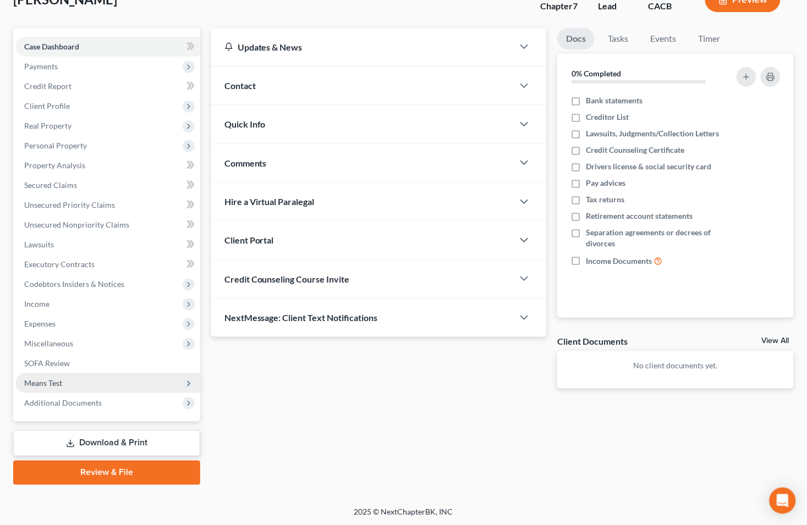
click at [106, 441] on link "Download & Print" at bounding box center [106, 444] width 187 height 26
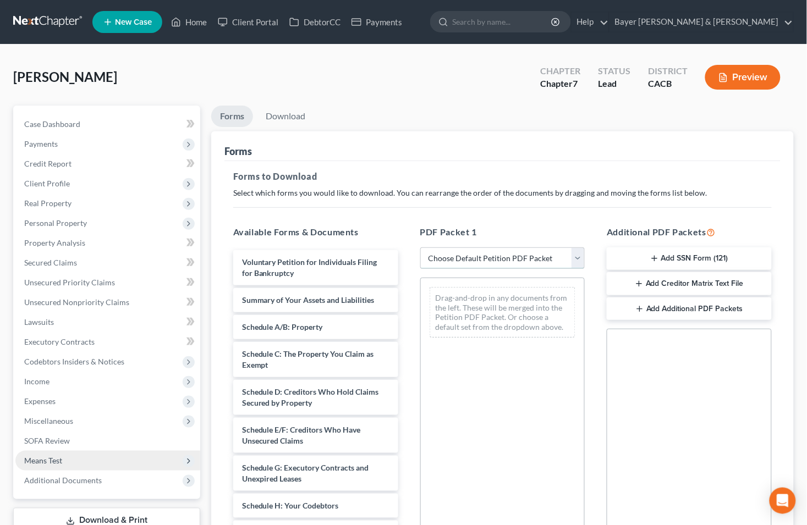
click at [576, 256] on select "Choose Default Petition PDF Packet Complete Bankruptcy Petition (all forms and …" at bounding box center [502, 258] width 165 height 22
select select "0"
click at [420, 247] on select "Choose Default Petition PDF Packet Complete Bankruptcy Petition (all forms and …" at bounding box center [502, 258] width 165 height 22
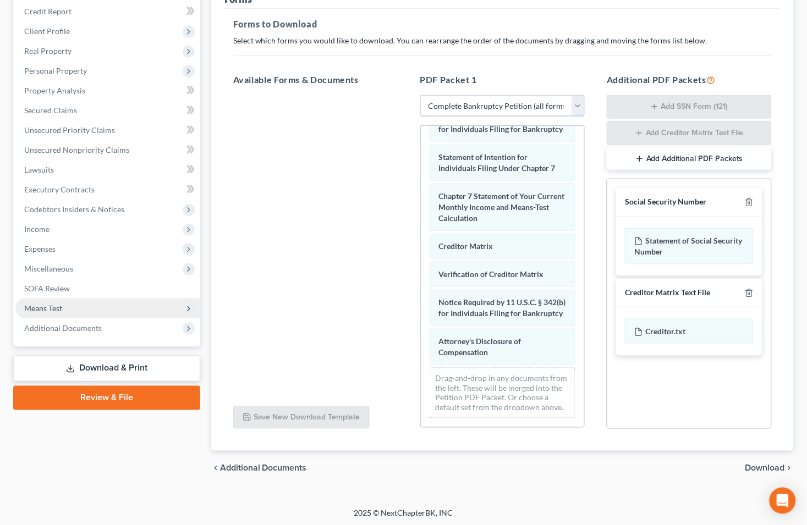
scroll to position [155, 0]
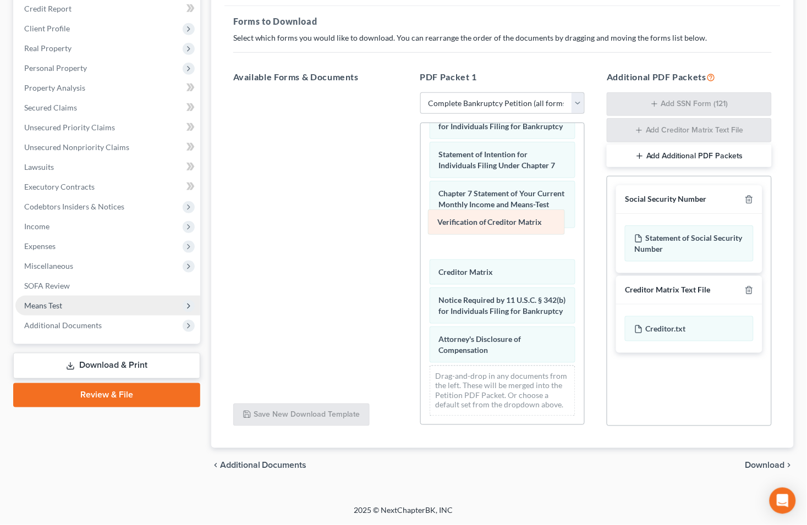
drag, startPoint x: 466, startPoint y: 250, endPoint x: 465, endPoint y: 222, distance: 28.6
click at [465, 222] on div "Verification of Creditor Matrix Voluntary Petition for Individuals Filing for B…" at bounding box center [503, 67] width 164 height 716
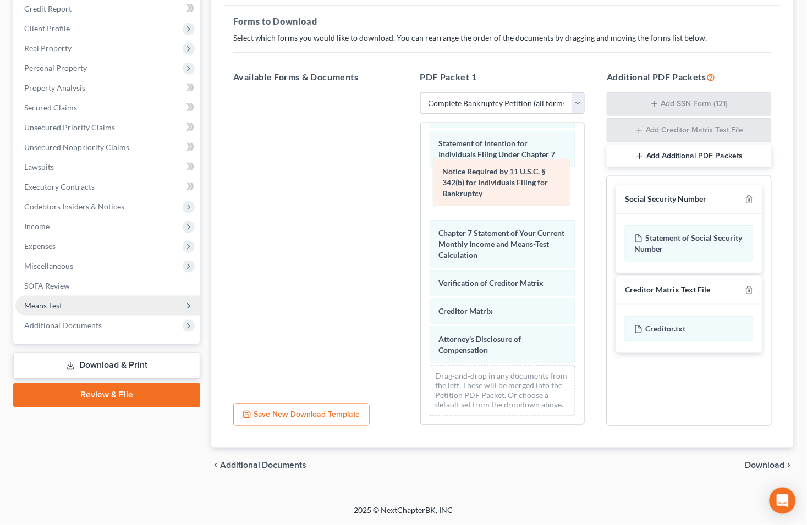
drag, startPoint x: 463, startPoint y: 288, endPoint x: 466, endPoint y: 180, distance: 107.8
click at [466, 180] on div "Notice Required by 11 U.S.C. § 342(b) for Individuals Filing for Bankruptcy Vol…" at bounding box center [503, 61] width 164 height 727
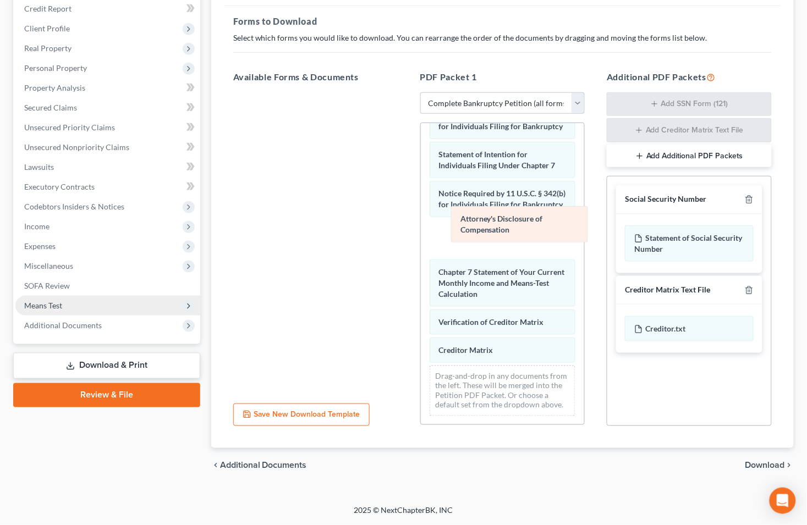
drag, startPoint x: 459, startPoint y: 337, endPoint x: 480, endPoint y: 226, distance: 112.6
click at [480, 226] on div "Attorney's Disclosure of Compensation Voluntary Petition for Individuals Filing…" at bounding box center [503, 67] width 164 height 716
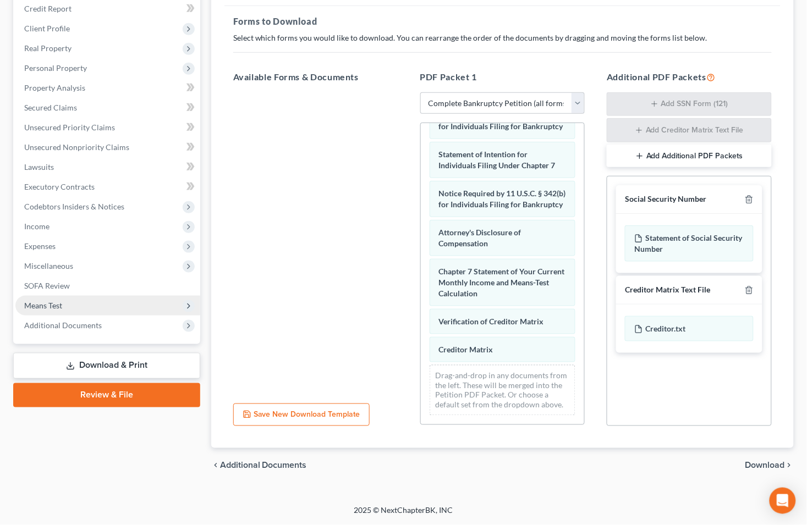
click at [758, 464] on span "Download" at bounding box center [765, 465] width 40 height 9
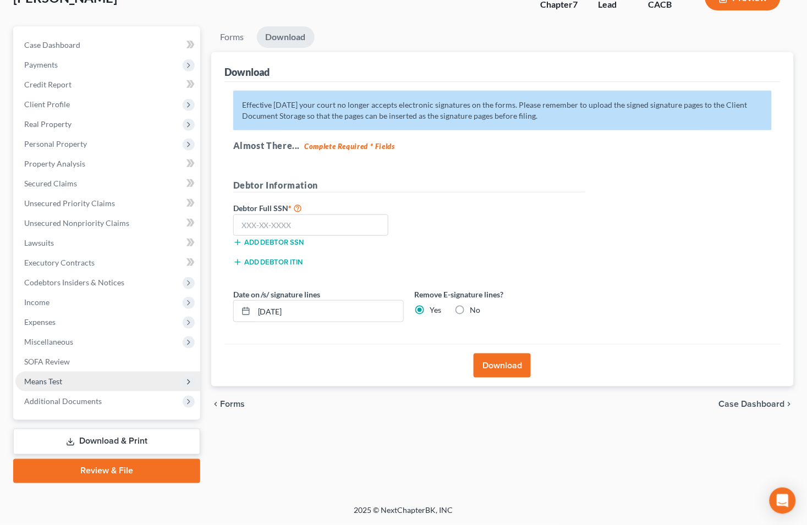
scroll to position [78, 0]
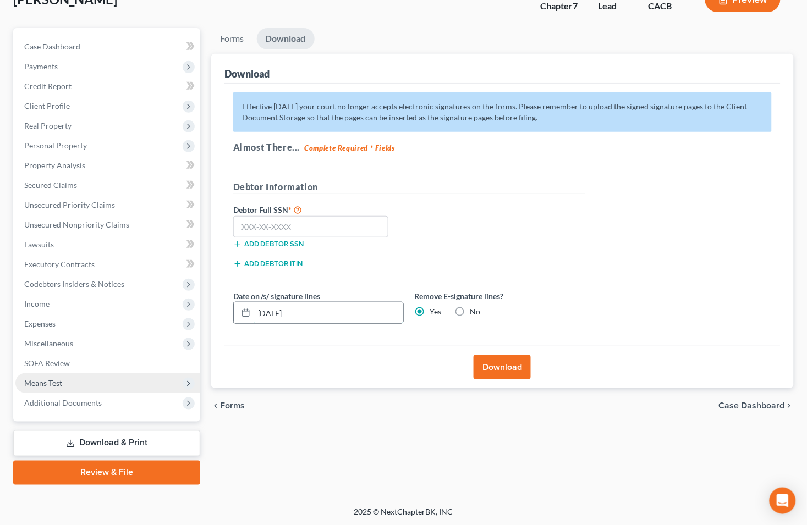
drag, startPoint x: 319, startPoint y: 312, endPoint x: 245, endPoint y: 311, distance: 74.3
click at [245, 311] on div "[DATE]" at bounding box center [318, 313] width 170 height 22
click at [279, 232] on input "text" at bounding box center [311, 227] width 156 height 22
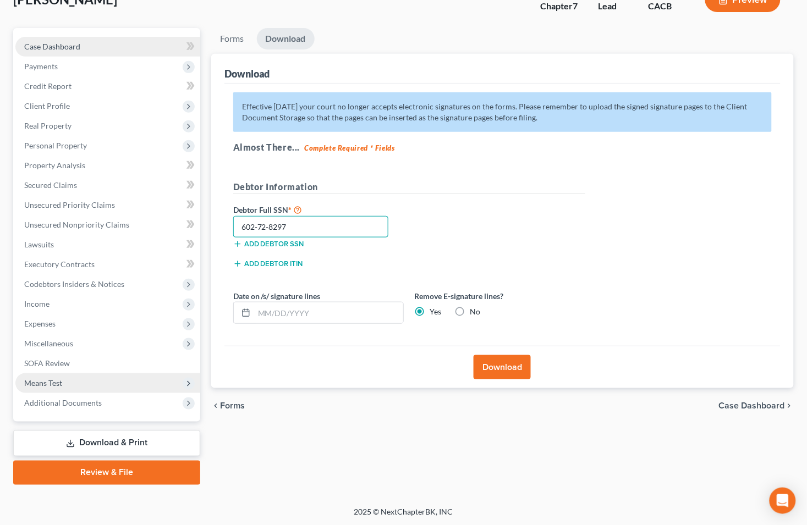
type input "602-72-8297"
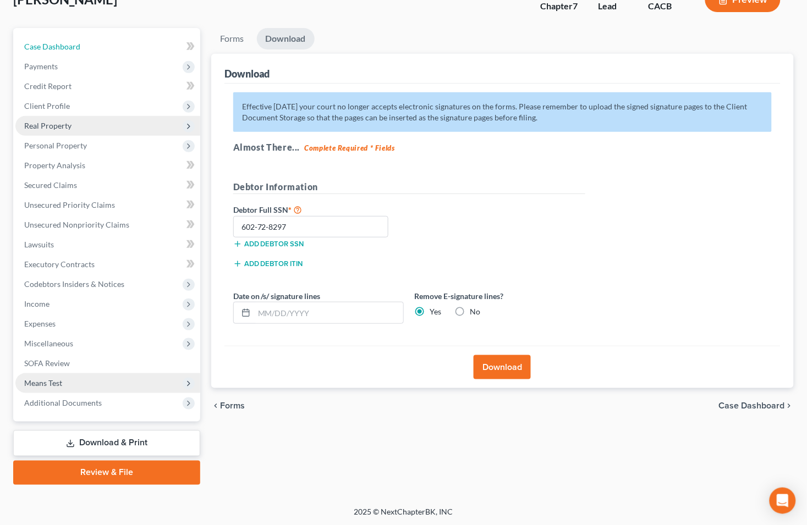
drag, startPoint x: 89, startPoint y: 48, endPoint x: 77, endPoint y: 118, distance: 70.9
click at [89, 48] on link "Case Dashboard" at bounding box center [107, 47] width 185 height 20
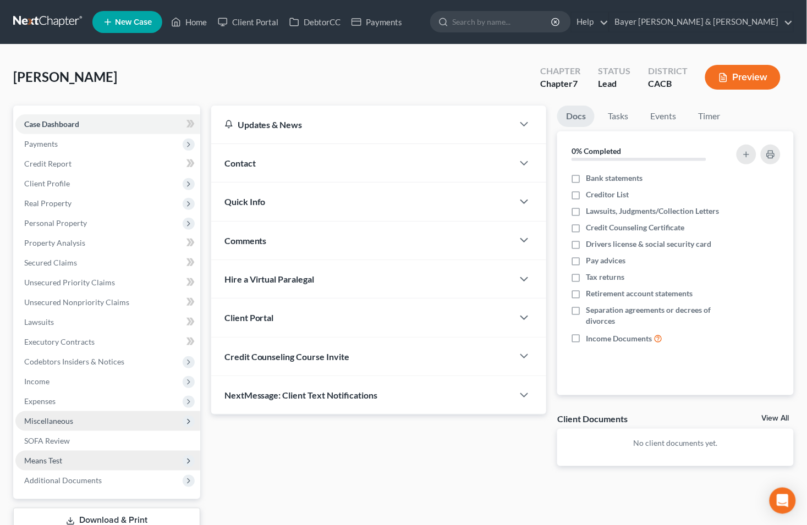
click at [49, 418] on span "Miscellaneous" at bounding box center [48, 420] width 49 height 9
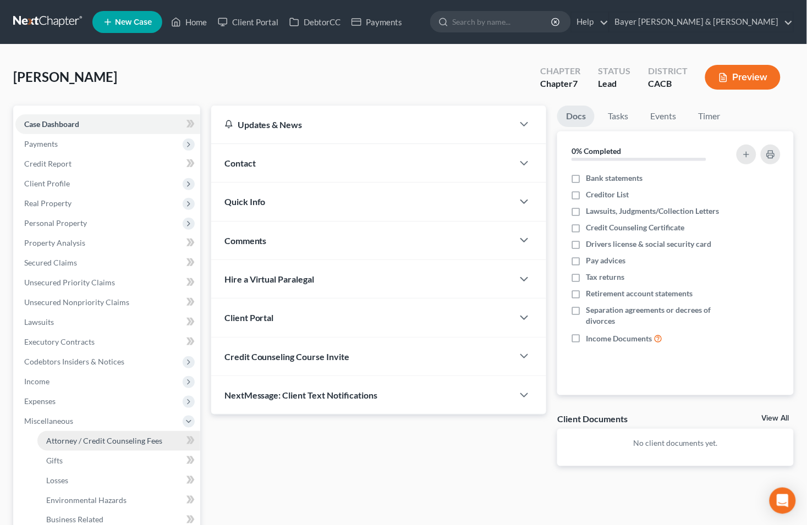
click at [60, 437] on span "Attorney / Credit Counseling Fees" at bounding box center [104, 440] width 116 height 9
select select "2"
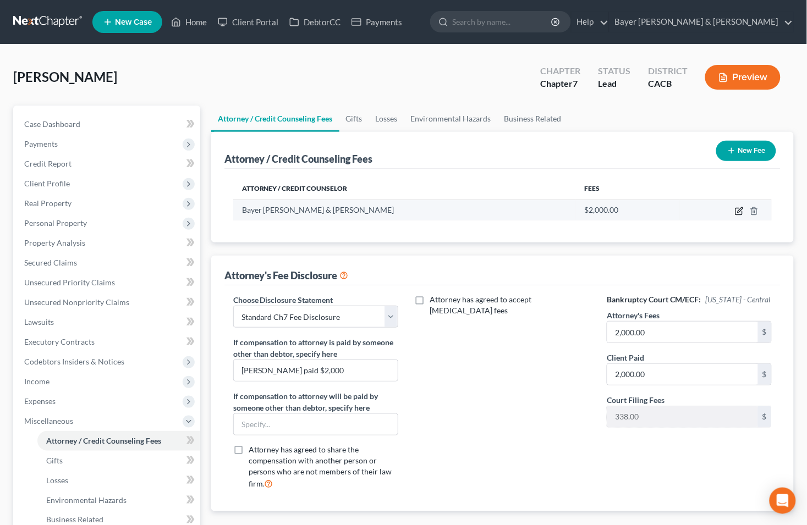
click at [739, 213] on icon "button" at bounding box center [739, 211] width 9 height 9
select select "4"
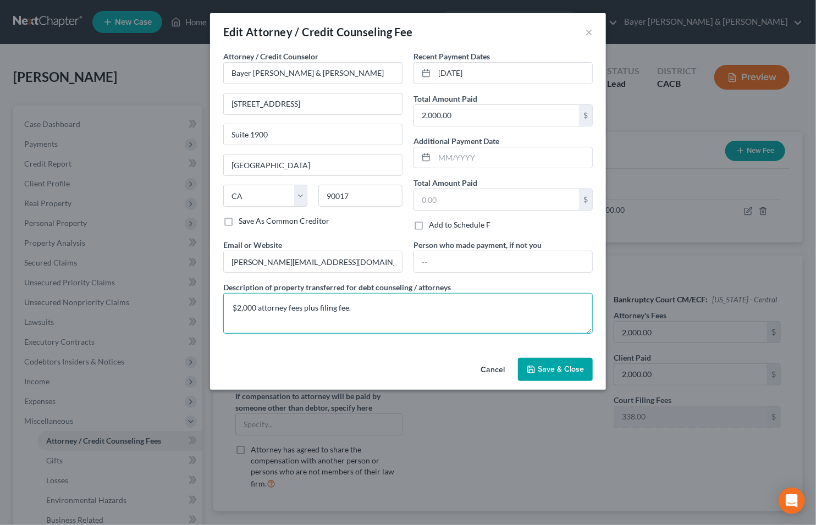
click at [347, 309] on textarea "$2,000 attorney fees plus filing fee." at bounding box center [408, 313] width 370 height 41
type textarea "$2,000 attorney fees plus filing fee paid by debtor's mother, [PERSON_NAME]."
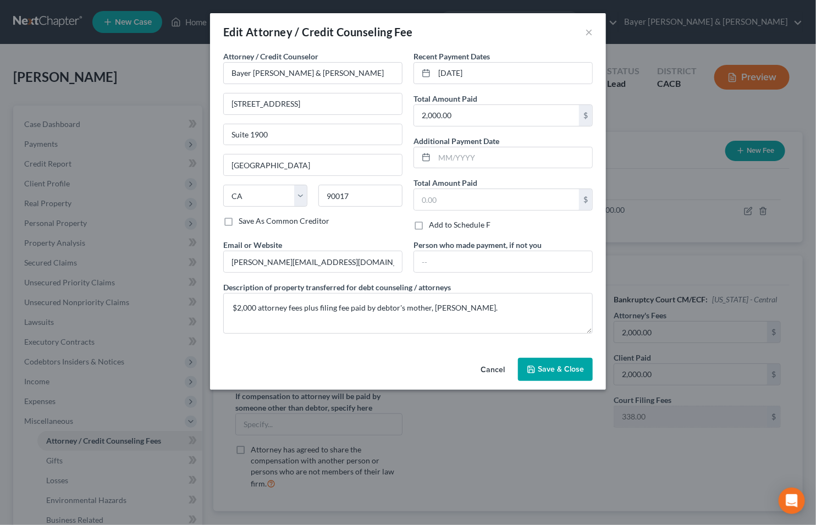
click at [548, 364] on button "Save & Close" at bounding box center [555, 369] width 75 height 23
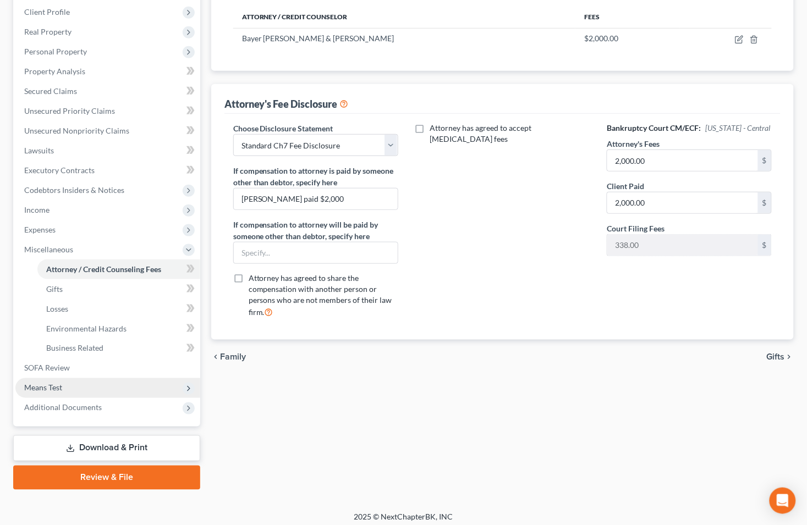
scroll to position [177, 0]
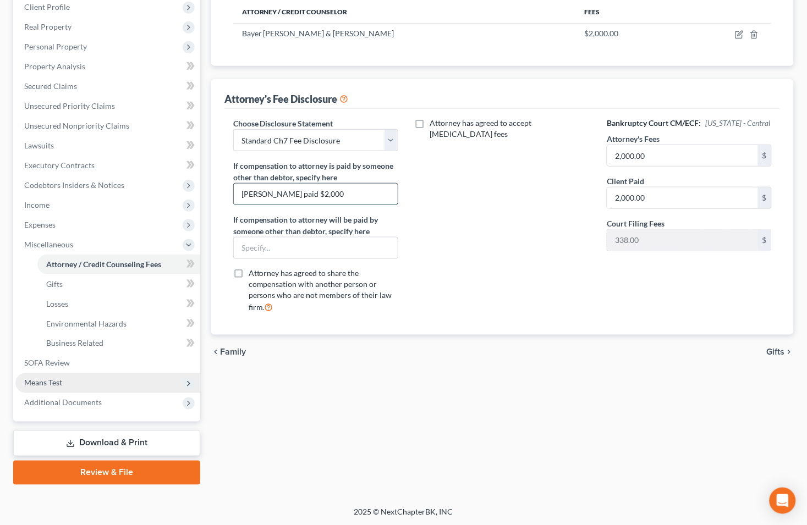
drag, startPoint x: 329, startPoint y: 194, endPoint x: 288, endPoint y: 195, distance: 40.7
click at [288, 195] on input "[PERSON_NAME] paid $2,000" at bounding box center [316, 194] width 164 height 21
type input "[PERSON_NAME], [PERSON_NAME]'s mother"
click at [182, 245] on span "Miscellaneous" at bounding box center [107, 245] width 185 height 20
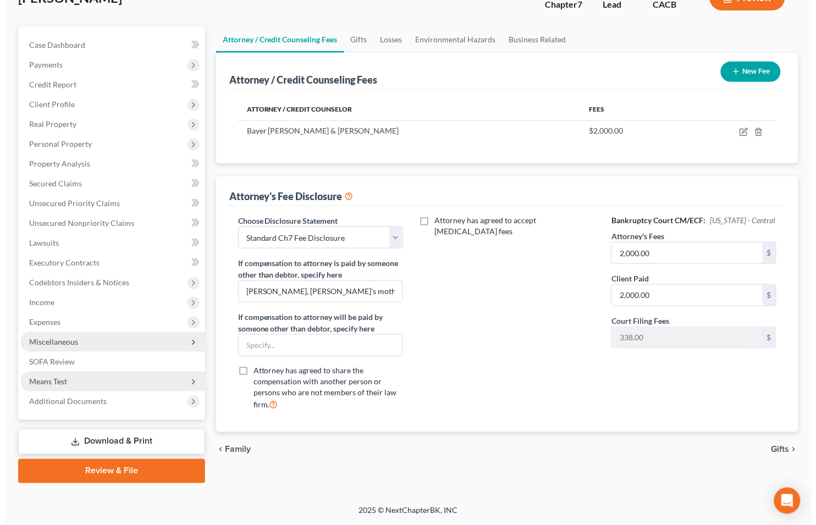
scroll to position [78, 0]
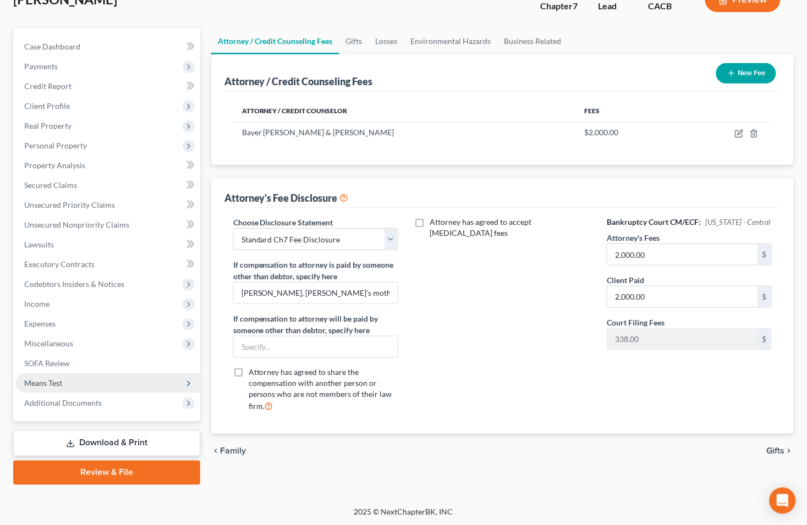
click at [749, 6] on button "Preview" at bounding box center [742, -1] width 75 height 25
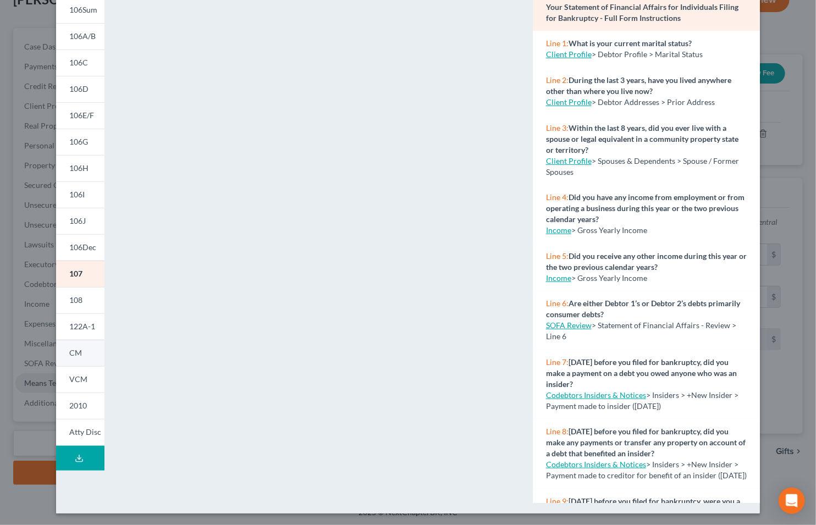
scroll to position [95, 0]
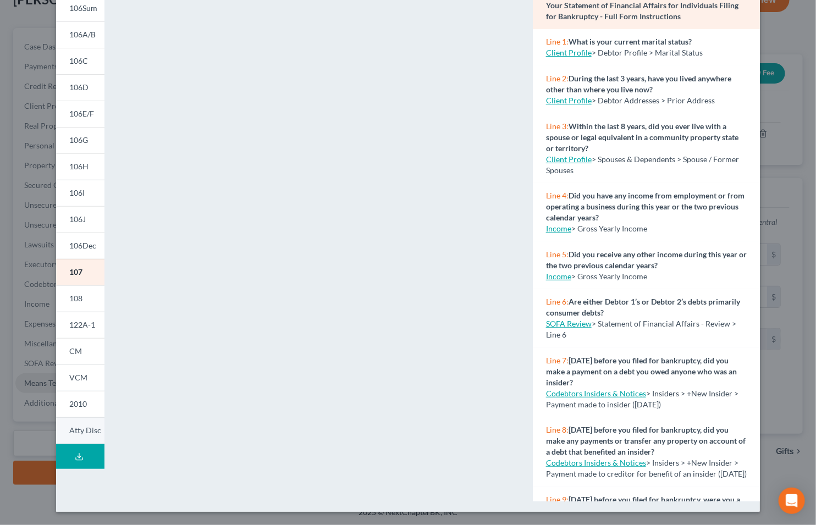
click at [73, 433] on span "Atty Disc" at bounding box center [85, 430] width 32 height 9
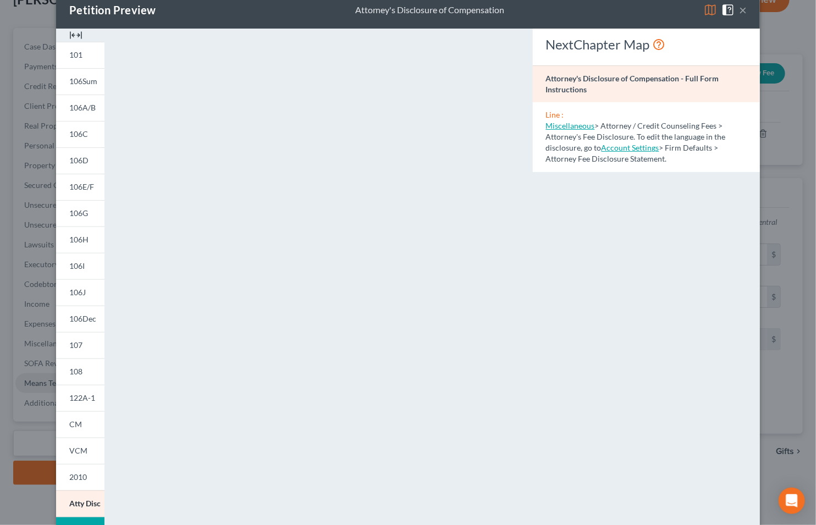
scroll to position [0, 0]
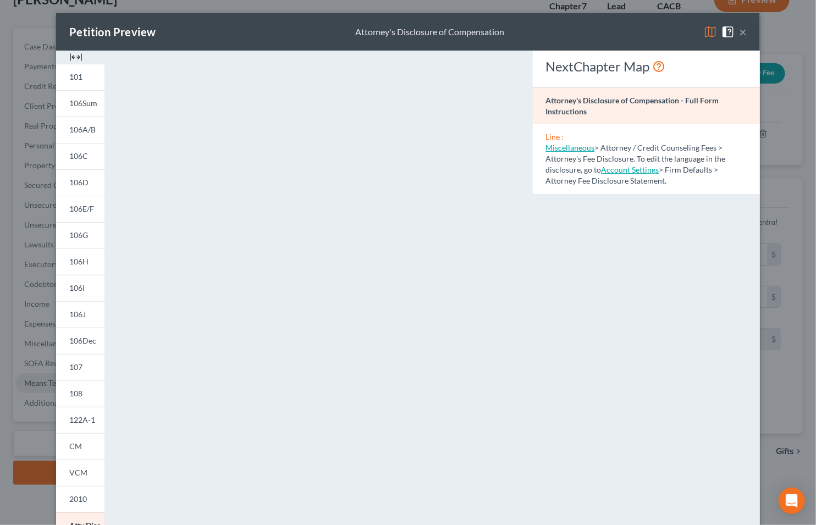
click at [739, 34] on button "×" at bounding box center [743, 31] width 8 height 13
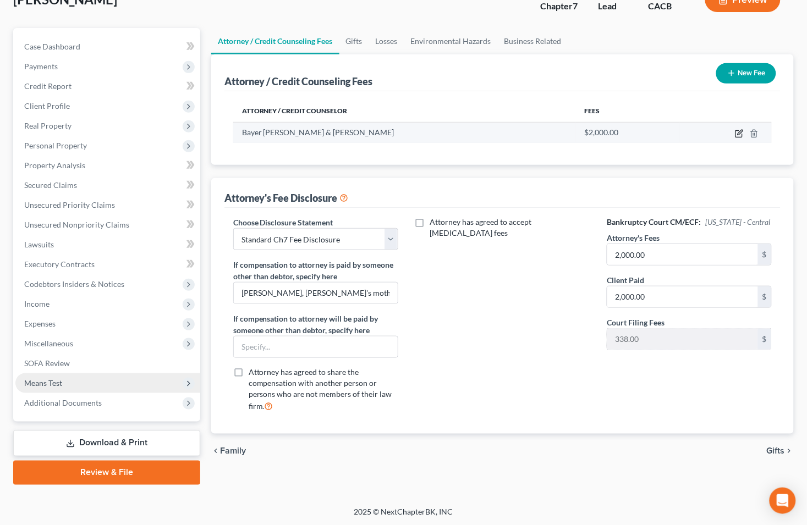
click at [741, 133] on icon "button" at bounding box center [739, 133] width 9 height 9
select select "4"
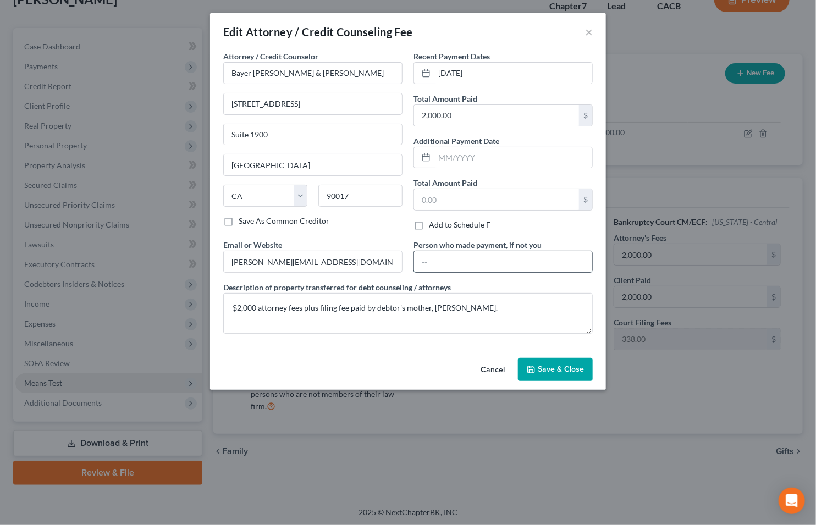
click at [476, 261] on input "text" at bounding box center [503, 261] width 178 height 21
type input "[PERSON_NAME]"
click at [563, 372] on span "Save & Close" at bounding box center [561, 369] width 46 height 9
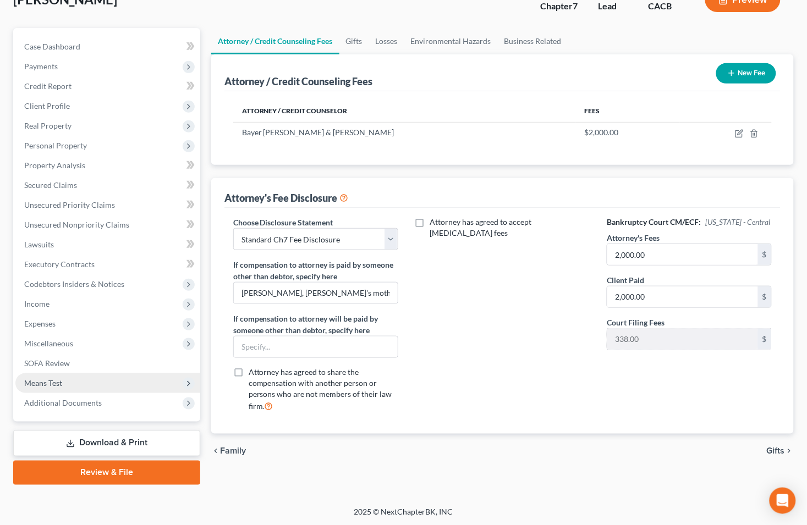
click at [741, 4] on button "Preview" at bounding box center [742, -1] width 75 height 25
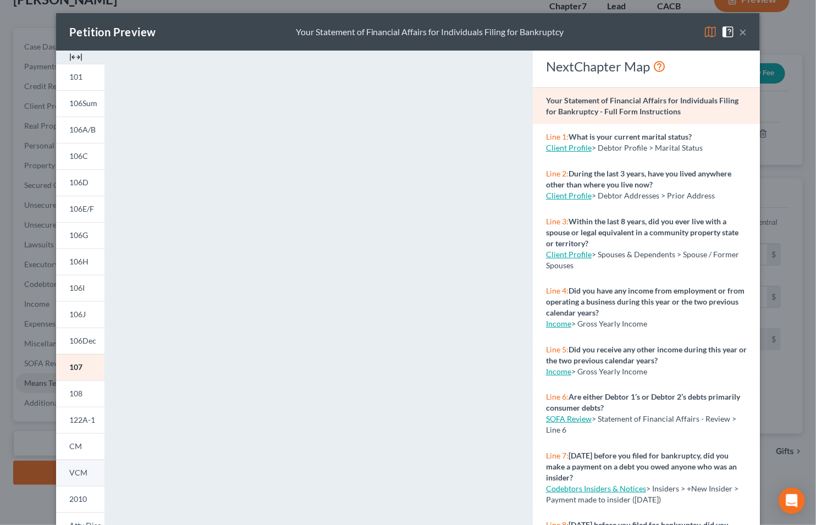
scroll to position [61, 0]
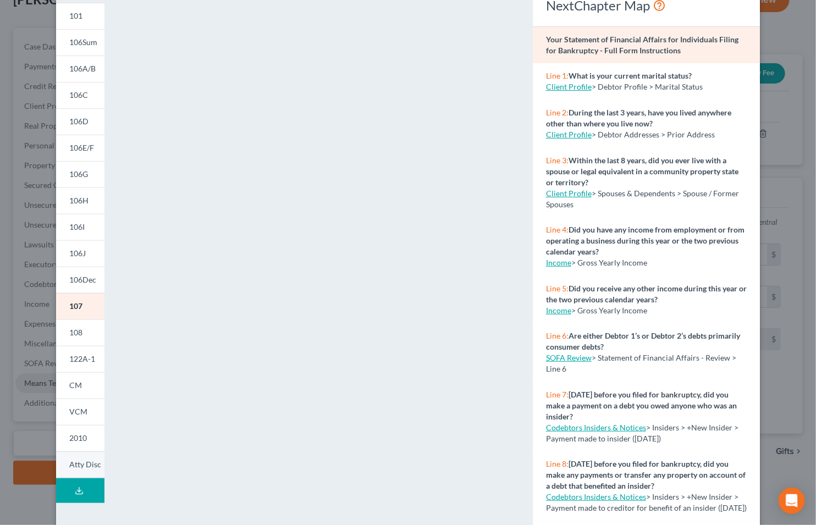
click at [64, 462] on link "Atty Disc" at bounding box center [80, 465] width 48 height 27
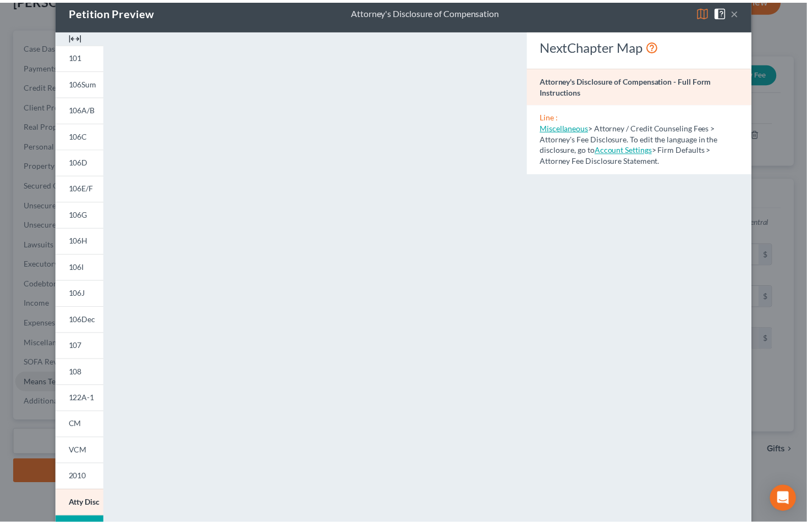
scroll to position [0, 0]
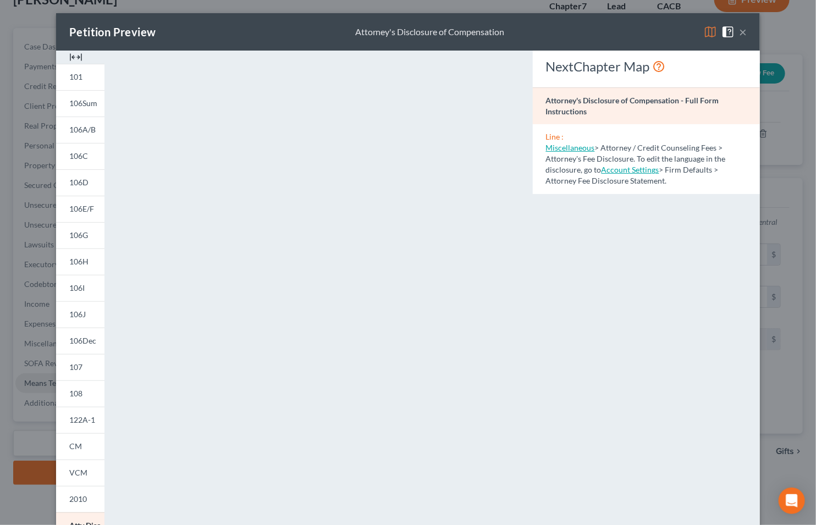
click at [739, 35] on button "×" at bounding box center [743, 31] width 8 height 13
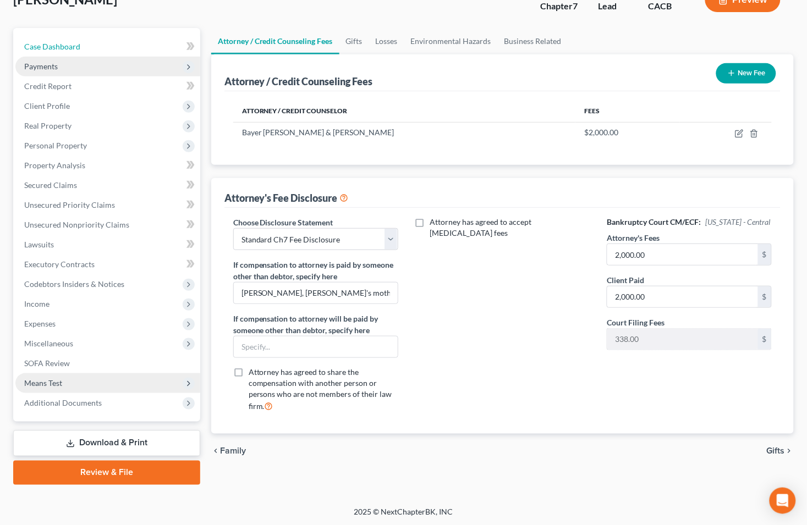
drag, startPoint x: 55, startPoint y: 48, endPoint x: 52, endPoint y: 64, distance: 15.6
click at [55, 48] on span "Case Dashboard" at bounding box center [52, 46] width 56 height 9
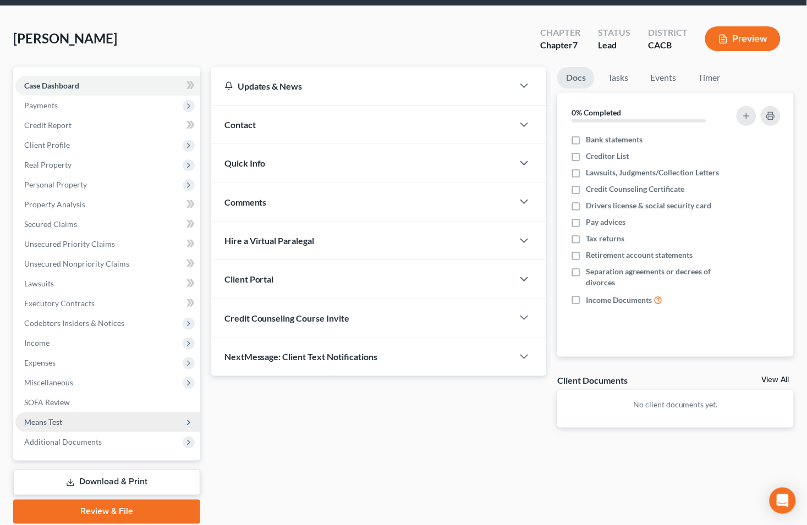
scroll to position [78, 0]
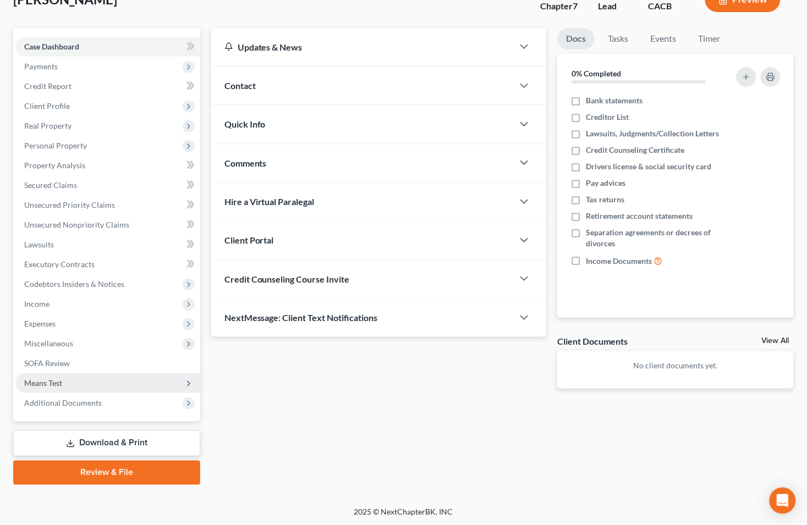
click at [92, 439] on link "Download & Print" at bounding box center [106, 444] width 187 height 26
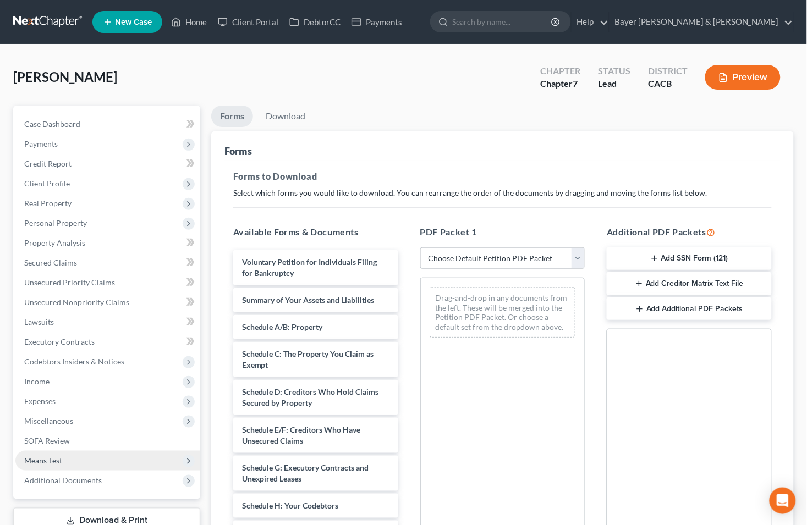
click at [578, 257] on select "Choose Default Petition PDF Packet Complete Bankruptcy Petition (all forms and …" at bounding box center [502, 258] width 165 height 22
select select "0"
click at [420, 247] on select "Choose Default Petition PDF Packet Complete Bankruptcy Petition (all forms and …" at bounding box center [502, 258] width 165 height 22
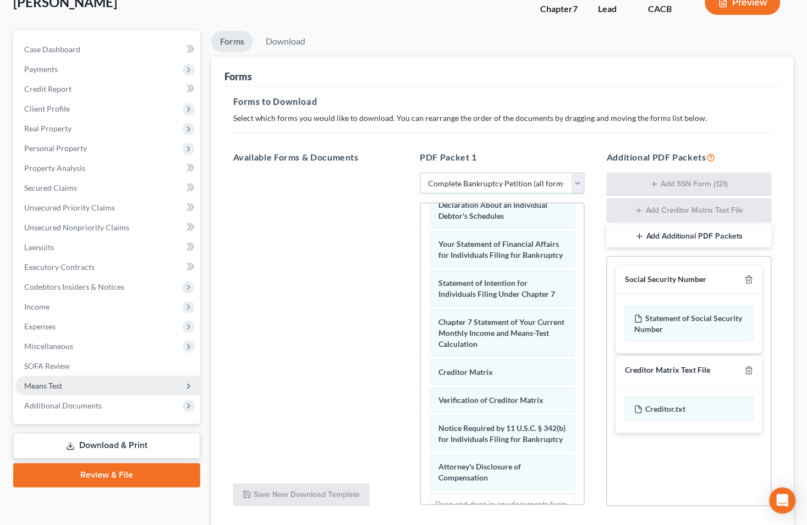
scroll to position [155, 0]
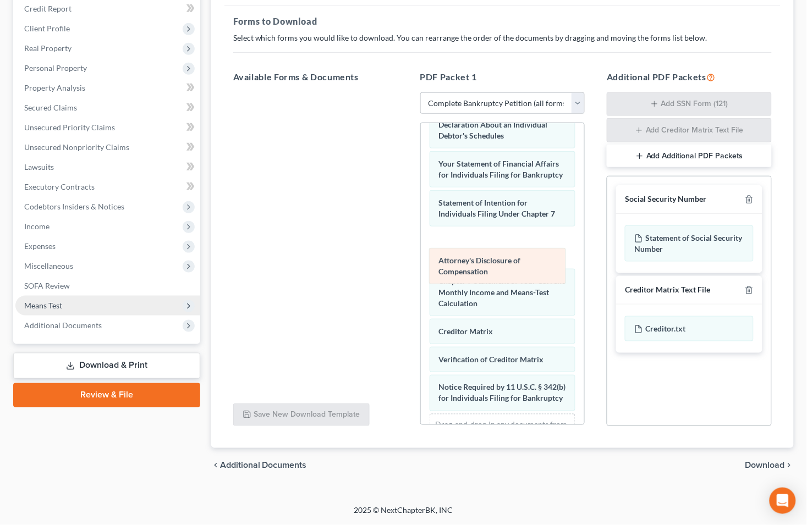
drag, startPoint x: 477, startPoint y: 409, endPoint x: 477, endPoint y: 258, distance: 150.1
click at [477, 258] on div "Attorney's Disclosure of Compensation Voluntary Petition for Individuals Filing…" at bounding box center [503, 115] width 164 height 716
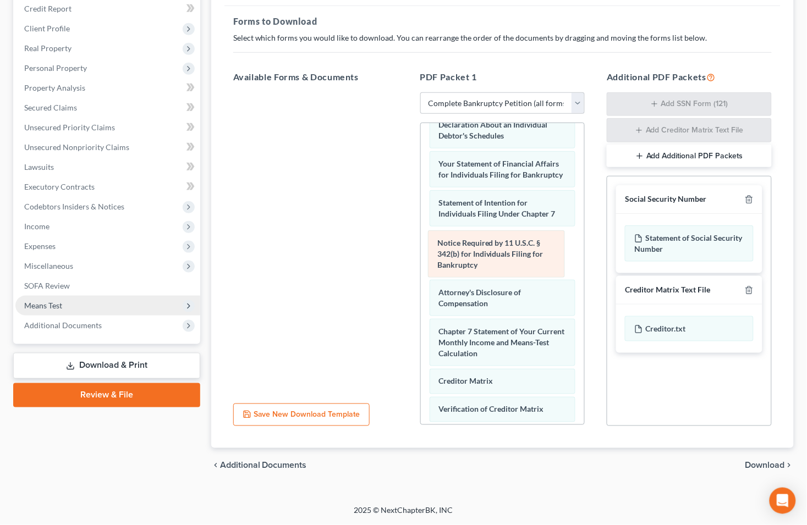
drag, startPoint x: 484, startPoint y: 407, endPoint x: 482, endPoint y: 250, distance: 156.7
click at [482, 250] on div "Notice Required by 11 U.S.C. § 342(b) for Individuals Filing for Bankruptcy Vol…" at bounding box center [503, 120] width 164 height 727
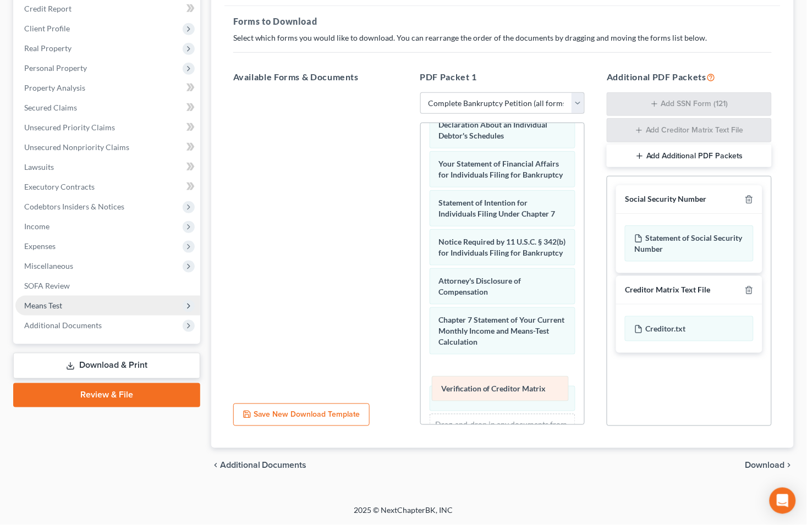
drag, startPoint x: 492, startPoint y: 419, endPoint x: 494, endPoint y: 386, distance: 33.1
click at [494, 386] on div "Verification of Creditor Matrix Voluntary Petition for Individuals Filing for B…" at bounding box center [503, 115] width 164 height 716
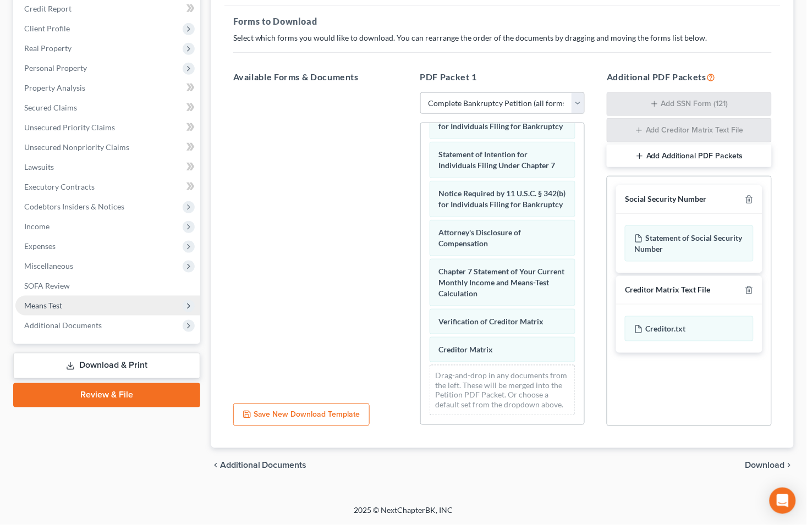
scroll to position [448, 0]
click at [763, 465] on span "Download" at bounding box center [765, 465] width 40 height 9
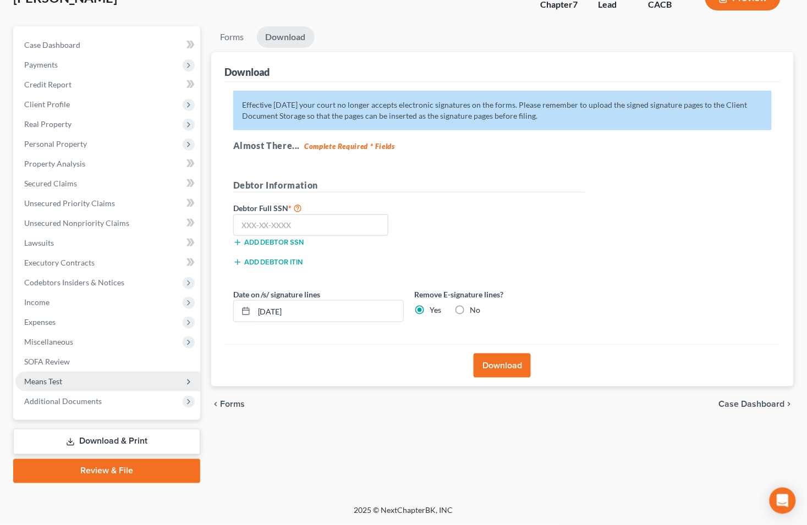
scroll to position [78, 0]
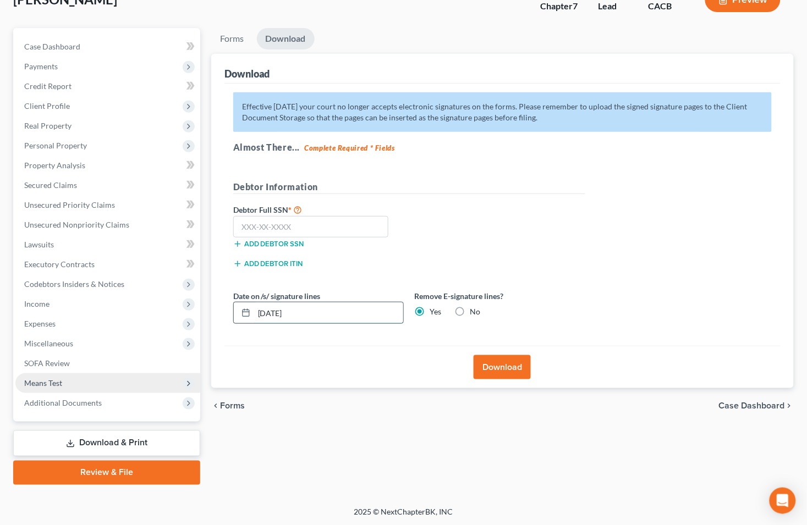
drag, startPoint x: 317, startPoint y: 316, endPoint x: 245, endPoint y: 321, distance: 72.2
click at [245, 321] on div "[DATE]" at bounding box center [318, 313] width 170 height 22
click at [295, 223] on input "text" at bounding box center [311, 227] width 156 height 22
type input "602-72-8297"
click at [499, 363] on button "Download" at bounding box center [502, 367] width 57 height 24
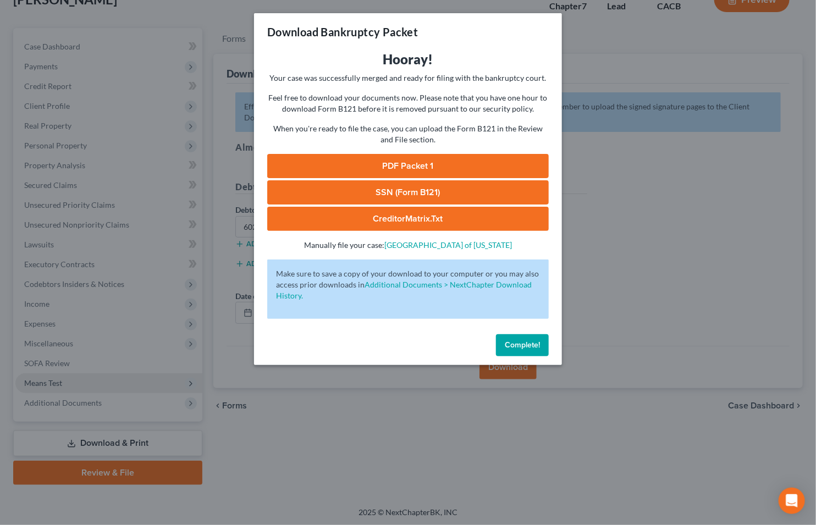
click at [348, 193] on link "SSN (Form B121)" at bounding box center [408, 192] width 282 height 24
click at [398, 217] on link "CreditorMatrix.txt" at bounding box center [408, 219] width 282 height 24
click at [394, 164] on link "PDF Packet 1" at bounding box center [408, 166] width 282 height 24
click at [162, 24] on div "Download Bankruptcy Packet Hooray! Your case was successfully merged and ready …" at bounding box center [408, 262] width 816 height 525
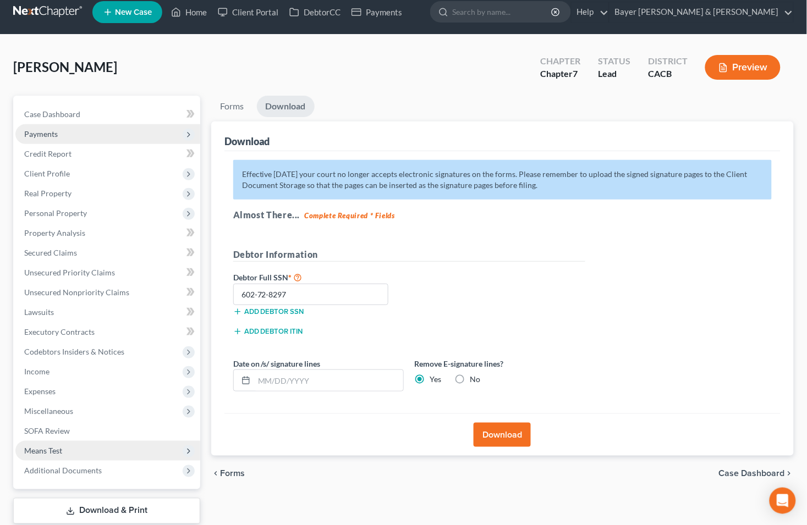
scroll to position [0, 0]
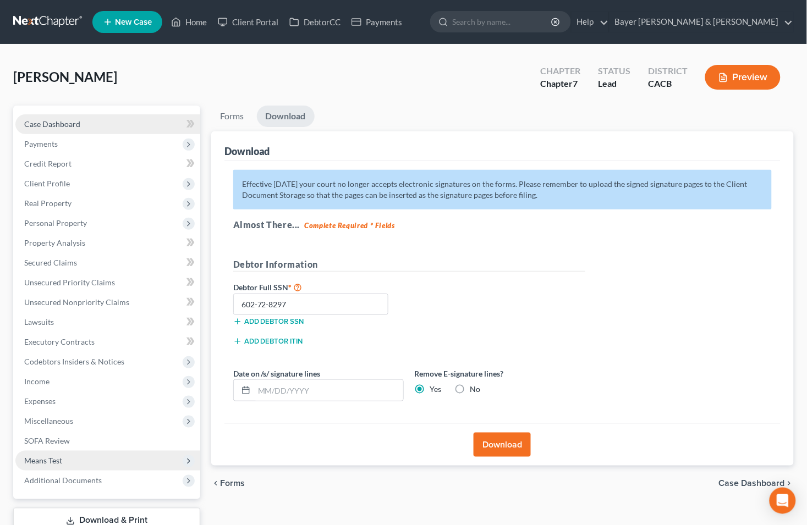
click at [112, 117] on link "Case Dashboard" at bounding box center [107, 124] width 185 height 20
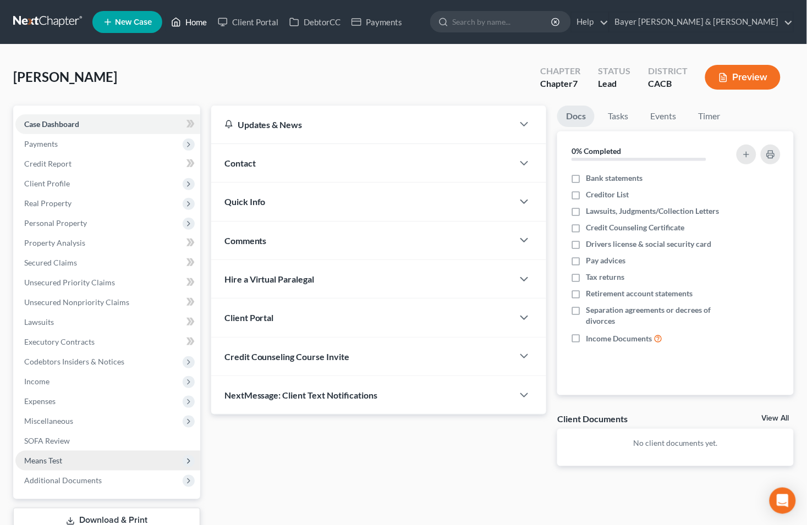
click at [194, 22] on link "Home" at bounding box center [189, 22] width 47 height 20
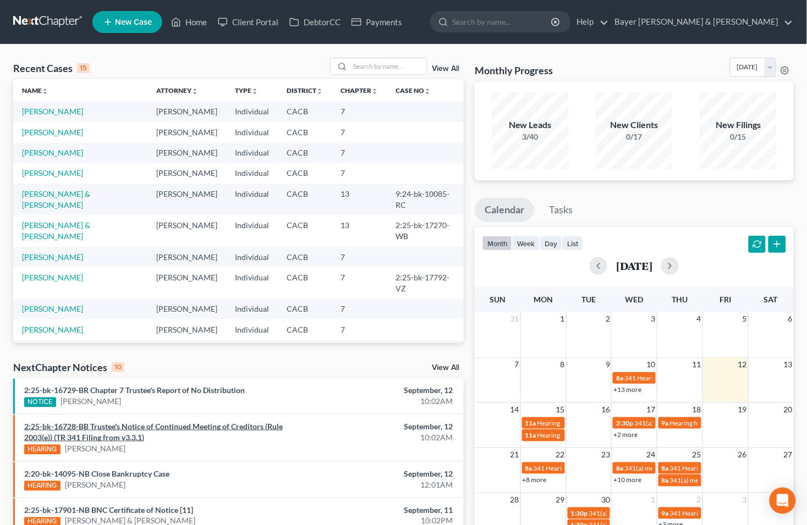
click at [205, 427] on link "2:25-bk-16728-BB Trustee's Notice of Continued Meeting of Creditors (Rule 2003(…" at bounding box center [153, 432] width 258 height 20
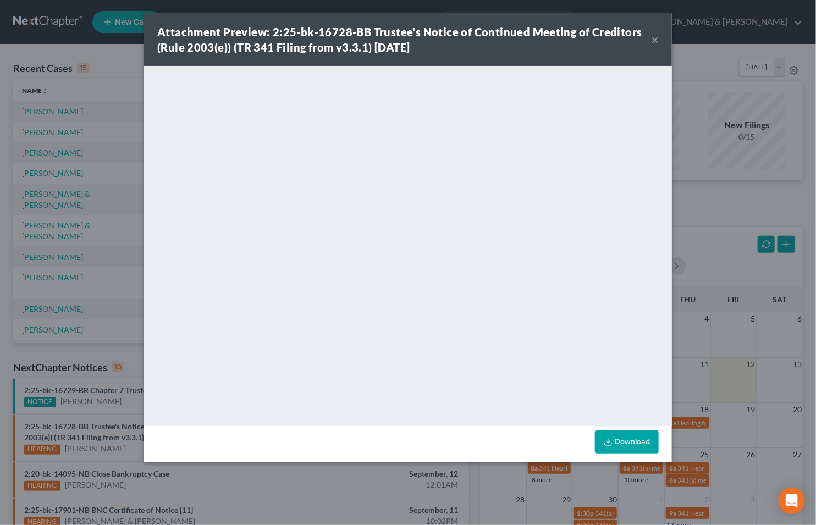
click at [652, 41] on button "×" at bounding box center [655, 39] width 8 height 13
